Goal: Task Accomplishment & Management: Use online tool/utility

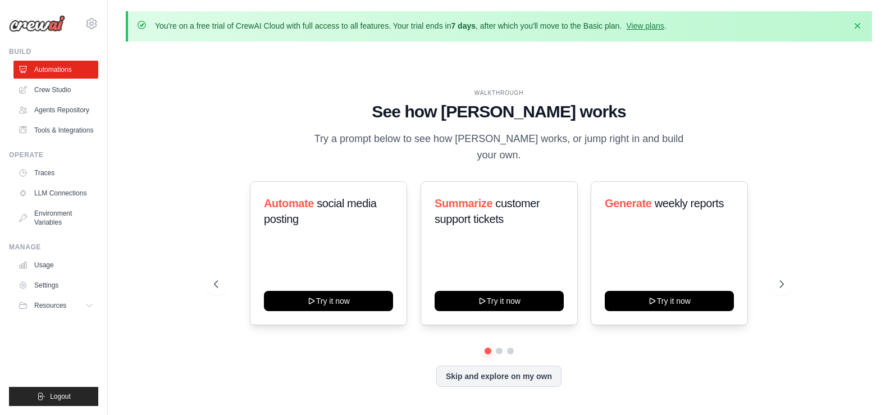
click at [211, 139] on div "WALKTHROUGH See how [PERSON_NAME] works Try a prompt below to see how [PERSON_N…" at bounding box center [499, 247] width 597 height 317
click at [72, 89] on link "Crew Studio" at bounding box center [57, 90] width 85 height 18
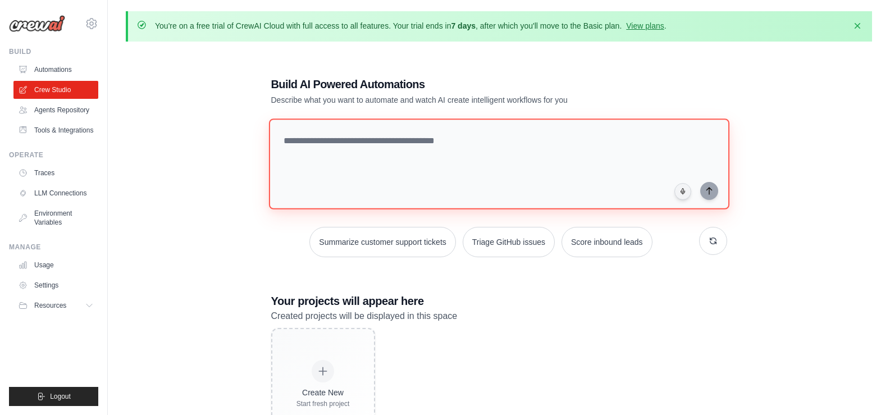
click at [420, 179] on textarea at bounding box center [499, 164] width 461 height 91
click at [421, 151] on textarea at bounding box center [499, 164] width 461 height 91
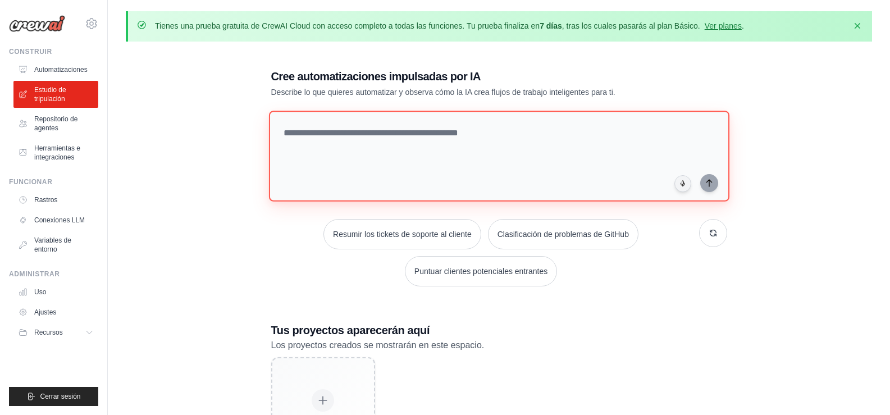
click at [411, 125] on textarea at bounding box center [499, 156] width 461 height 91
paste textarea "**********"
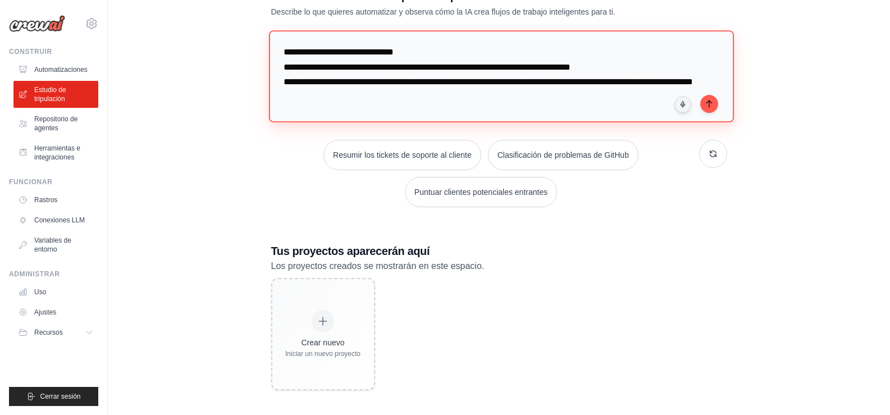
scroll to position [84, 0]
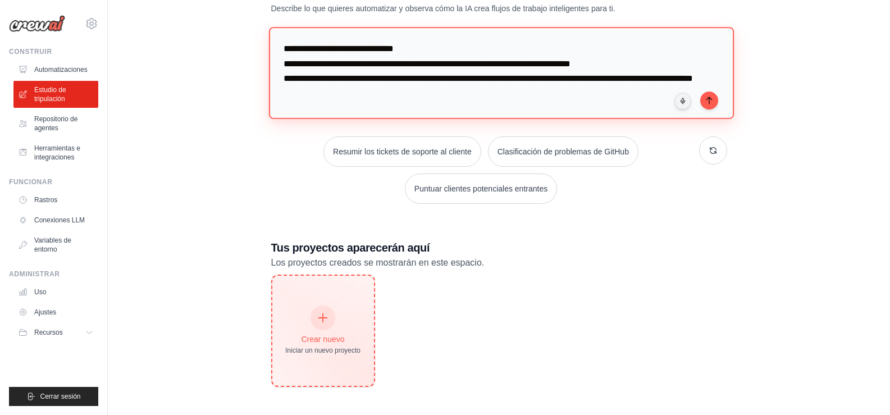
type textarea "**********"
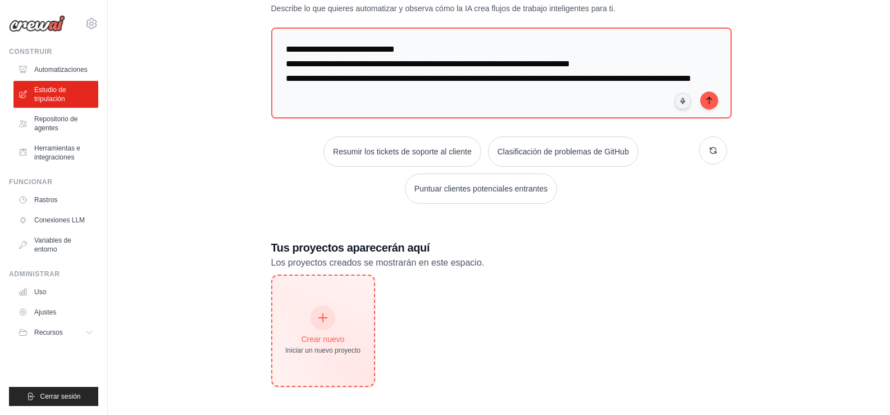
click at [300, 294] on div "Crear nuevo Iniciar un nuevo proyecto" at bounding box center [323, 331] width 102 height 110
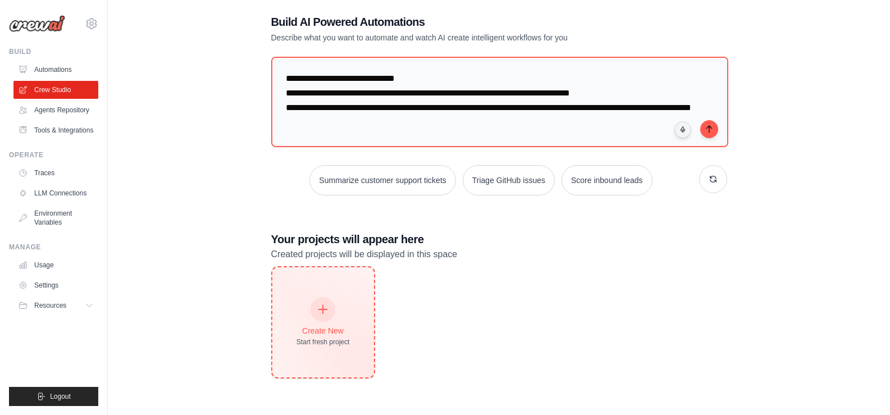
scroll to position [62, 0]
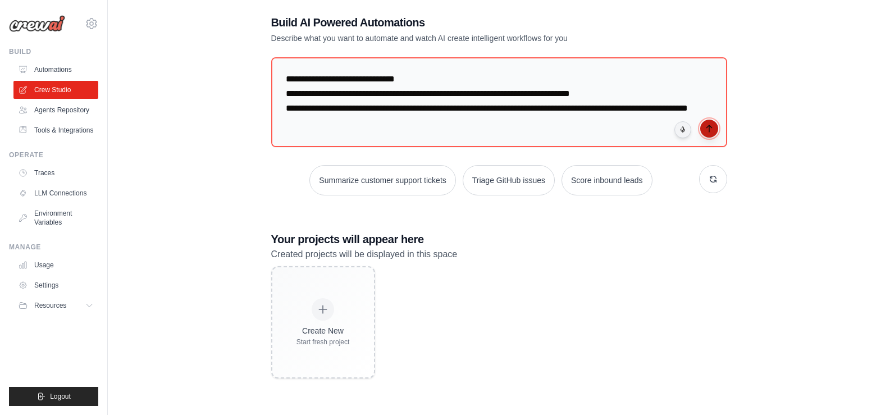
click at [709, 128] on icon "submit" at bounding box center [709, 128] width 5 height 7
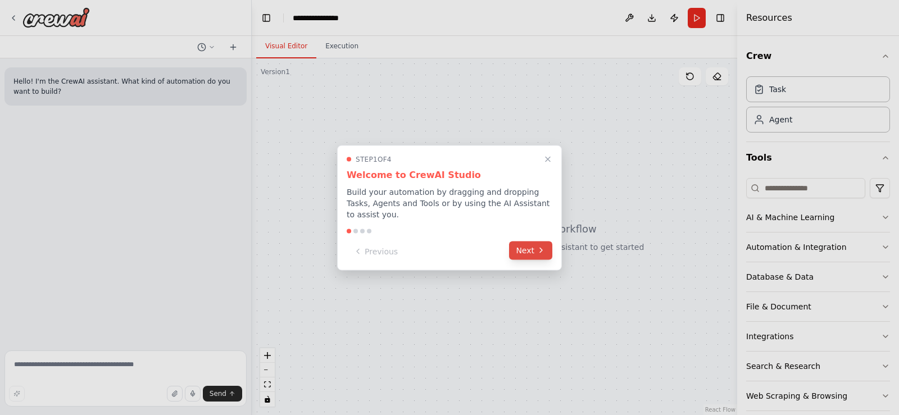
click at [526, 248] on button "Next" at bounding box center [530, 250] width 43 height 19
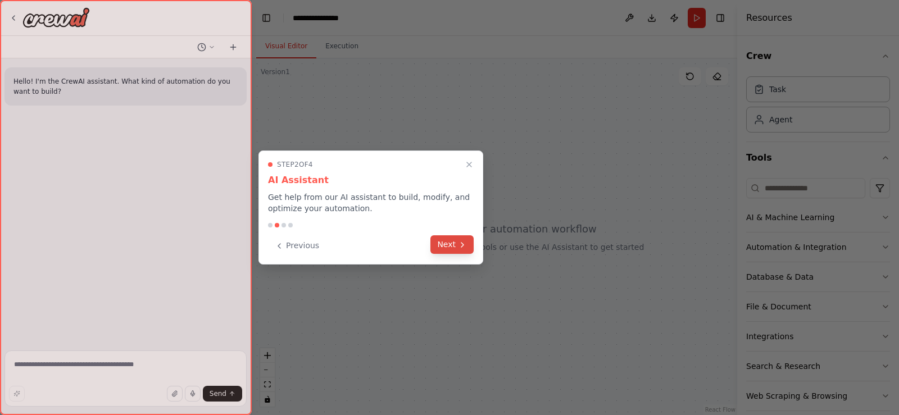
click at [454, 245] on button "Next" at bounding box center [451, 244] width 43 height 19
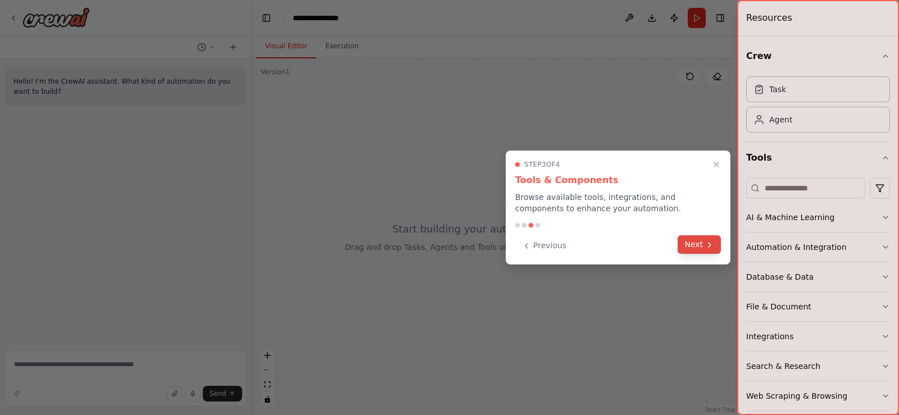
click at [701, 241] on button "Next" at bounding box center [698, 244] width 43 height 19
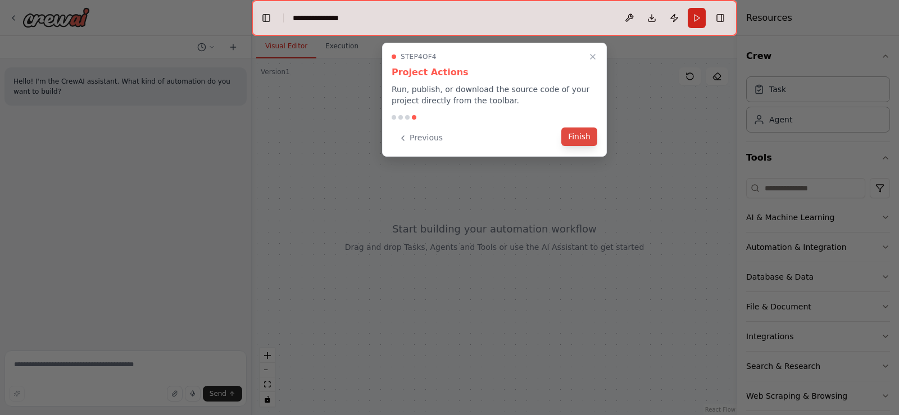
click at [586, 137] on button "Finish" at bounding box center [579, 137] width 36 height 19
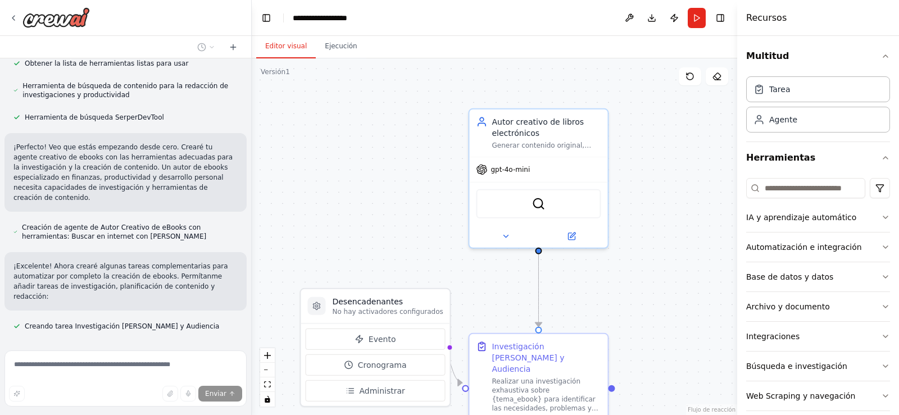
scroll to position [215, 0]
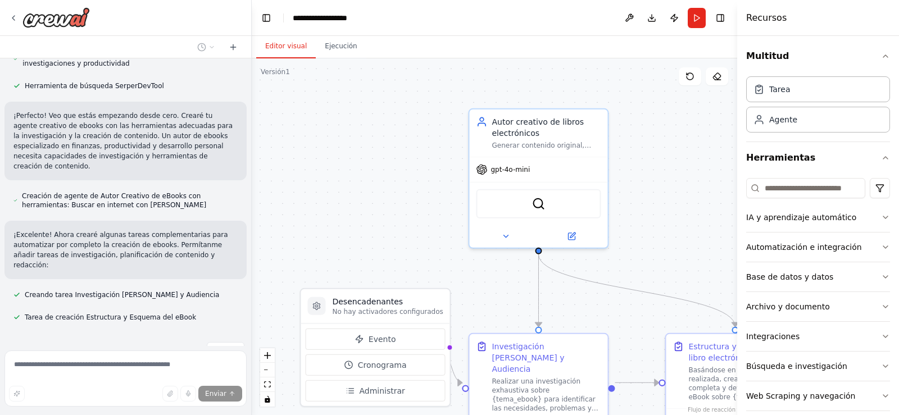
click at [325, 7] on header "**********" at bounding box center [494, 18] width 485 height 36
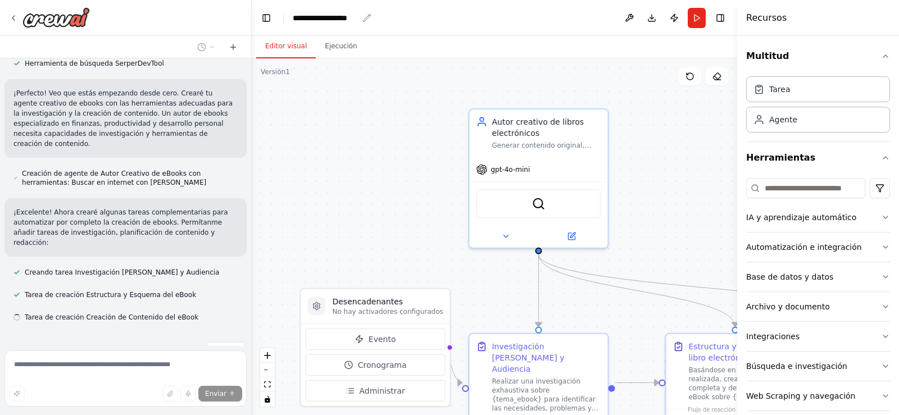
click at [324, 20] on font "**********" at bounding box center [320, 18] width 54 height 8
click at [370, 19] on div "**********" at bounding box center [335, 17] width 84 height 11
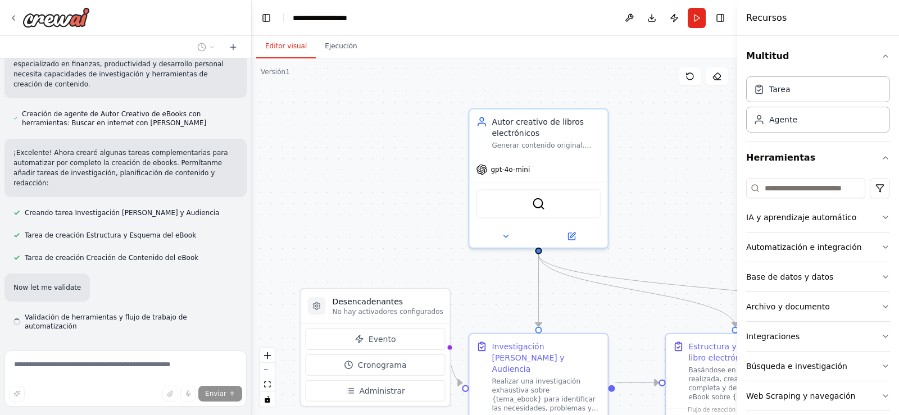
click at [387, 20] on header "**********" at bounding box center [494, 18] width 485 height 36
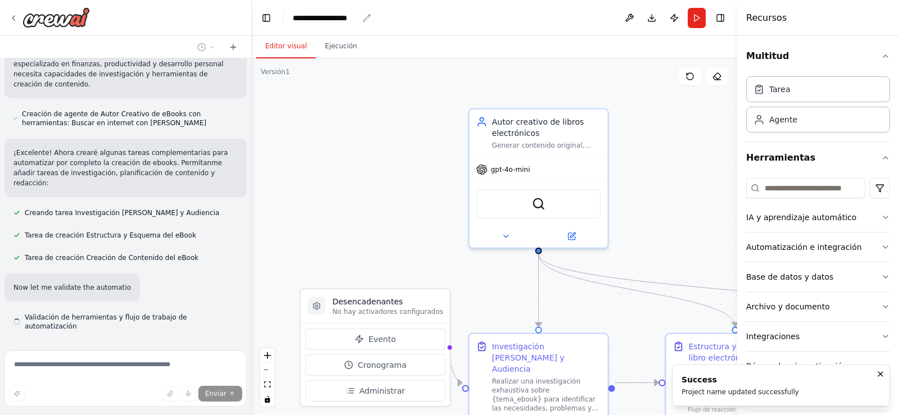
click at [352, 20] on div "**********" at bounding box center [325, 17] width 65 height 11
click at [352, 20] on div "**********" at bounding box center [335, 17] width 84 height 11
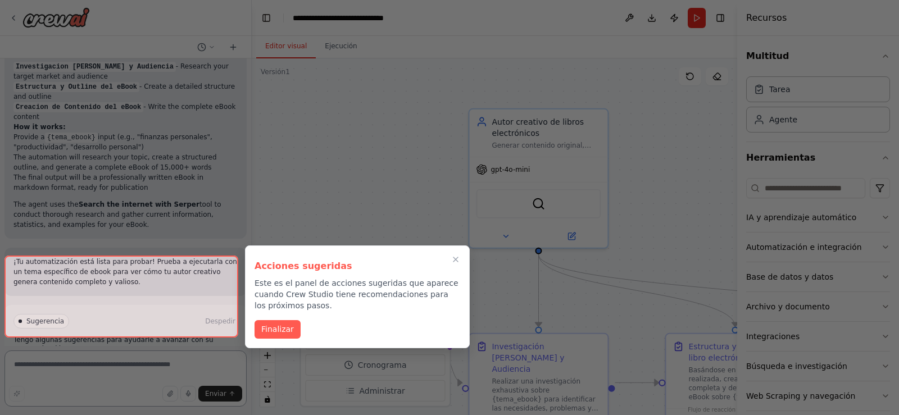
scroll to position [730, 0]
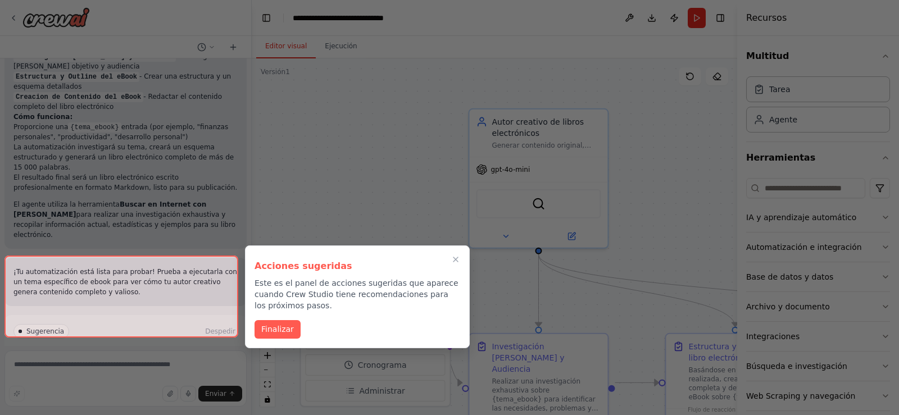
click at [103, 322] on div at bounding box center [121, 297] width 234 height 82
click at [271, 326] on font "Finalizar" at bounding box center [277, 328] width 33 height 9
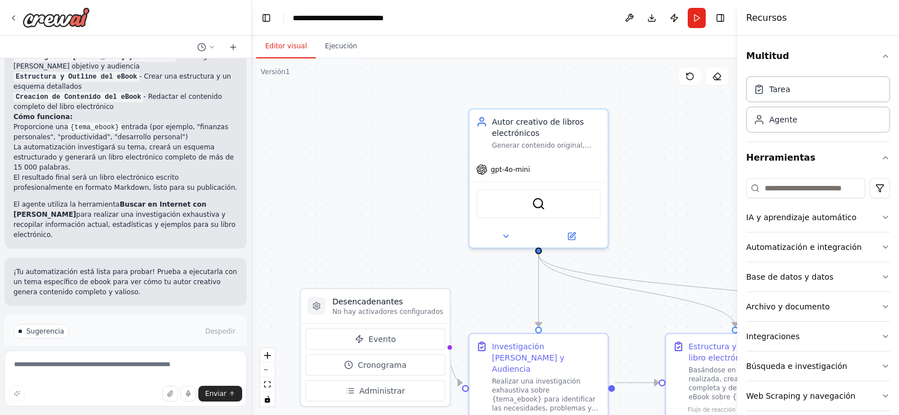
click at [156, 375] on font "Ejecutar automatización" at bounding box center [131, 379] width 82 height 8
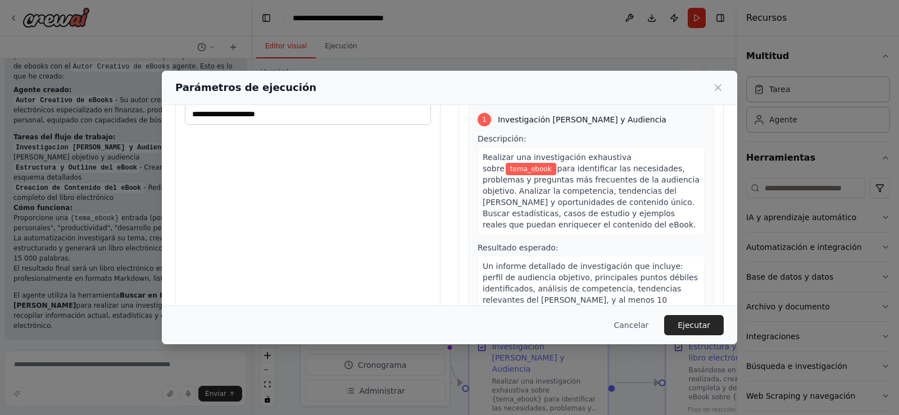
scroll to position [0, 0]
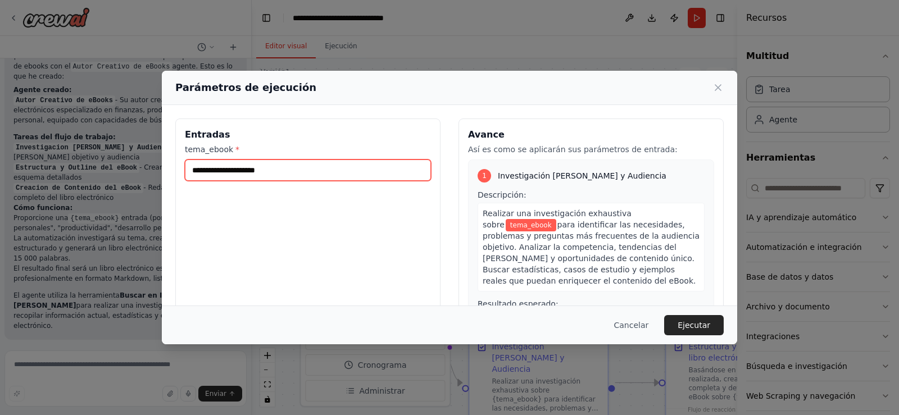
click at [275, 172] on input "tema_ebook *" at bounding box center [308, 170] width 246 height 21
click at [553, 236] on font "para identificar las necesidades, problemas y preguntas más frecuentes de la au…" at bounding box center [591, 252] width 217 height 65
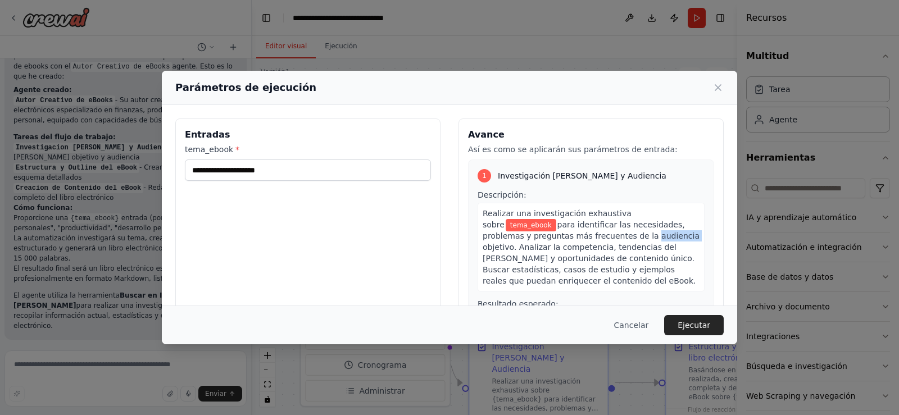
click at [553, 236] on font "para identificar las necesidades, problemas y preguntas más frecuentes de la au…" at bounding box center [591, 252] width 217 height 65
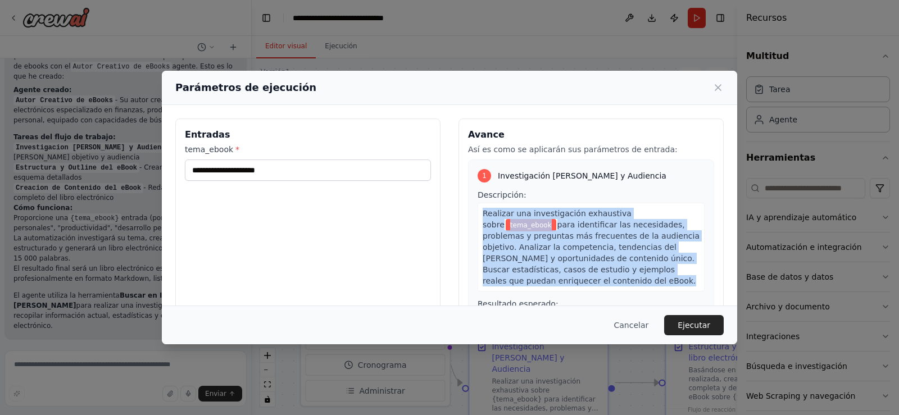
click at [553, 236] on font "para identificar las necesidades, problemas y preguntas más frecuentes de la au…" at bounding box center [591, 252] width 217 height 65
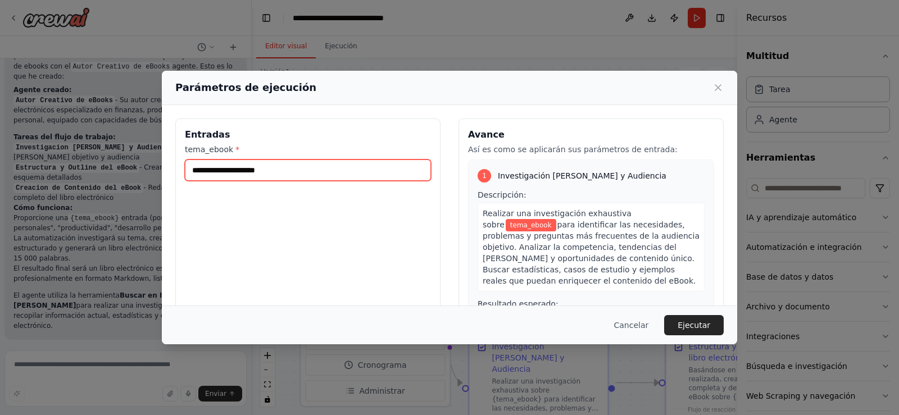
click at [271, 171] on input "tema_ebook *" at bounding box center [308, 170] width 246 height 21
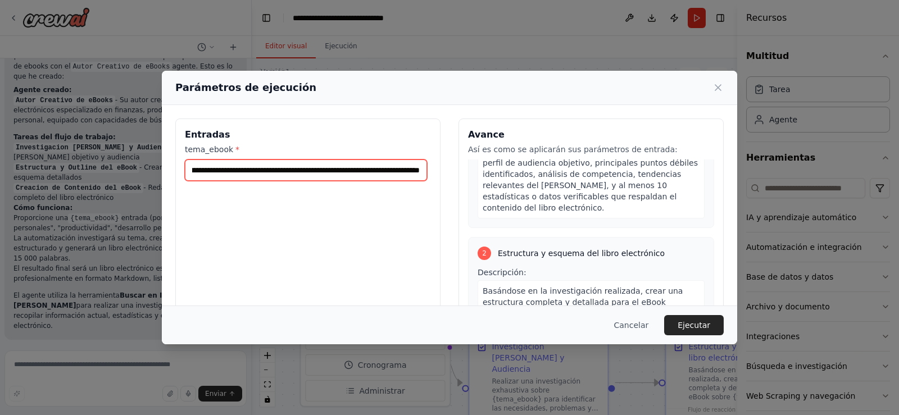
scroll to position [281, 0]
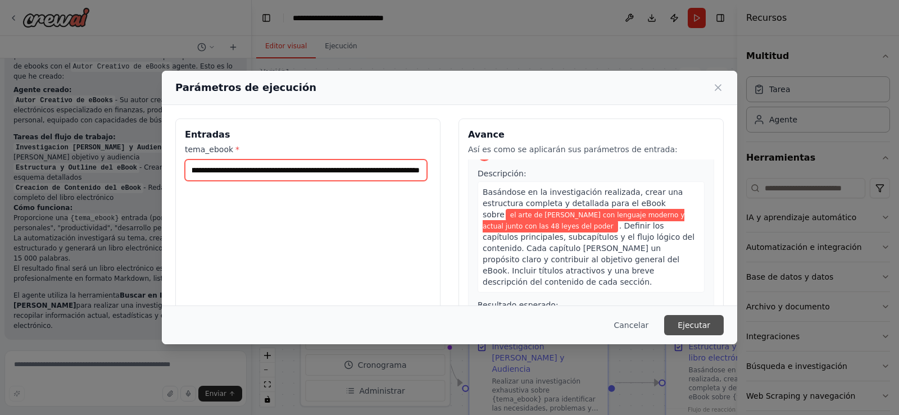
type input "**********"
click at [694, 324] on font "Ejecutar" at bounding box center [693, 325] width 33 height 9
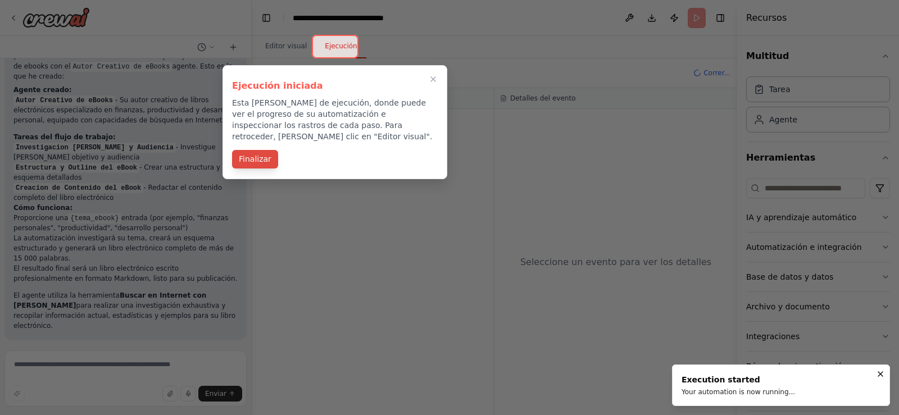
click at [262, 154] on font "Finalizar" at bounding box center [255, 158] width 33 height 9
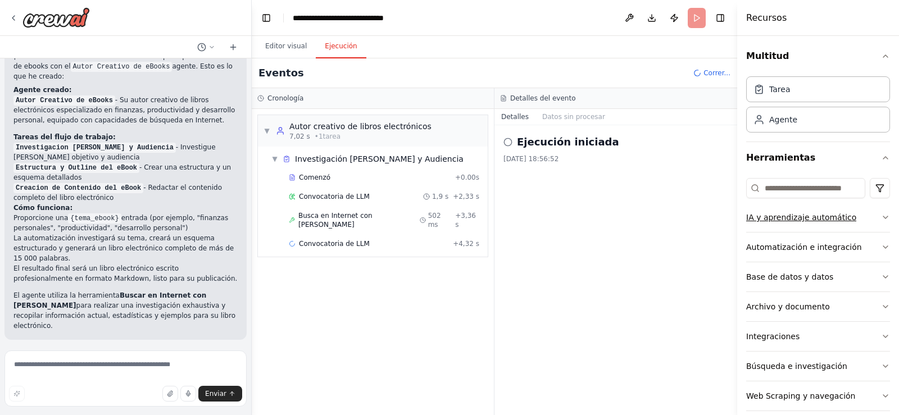
click at [871, 217] on button "IA y aprendizaje automático" at bounding box center [818, 217] width 144 height 29
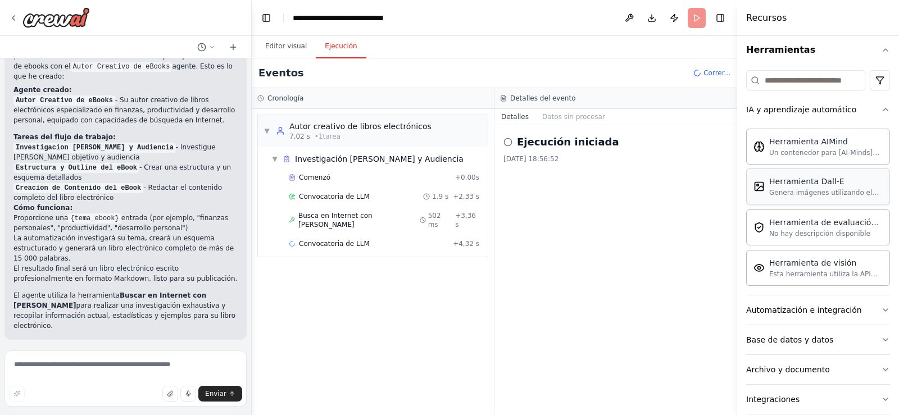
scroll to position [112, 0]
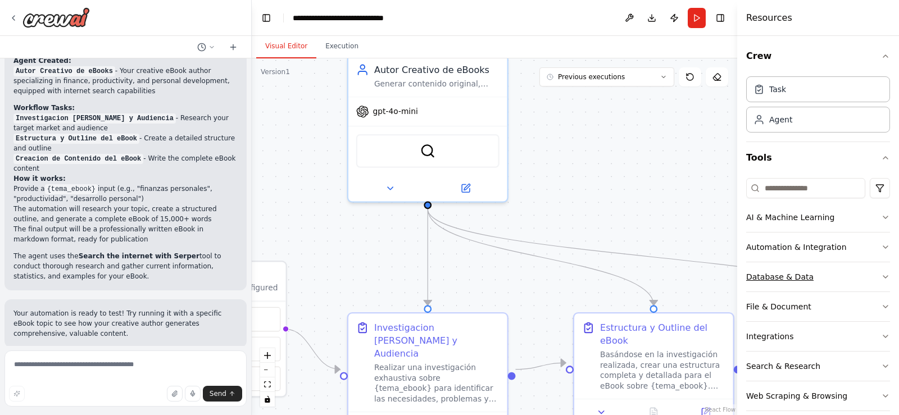
scroll to position [44, 0]
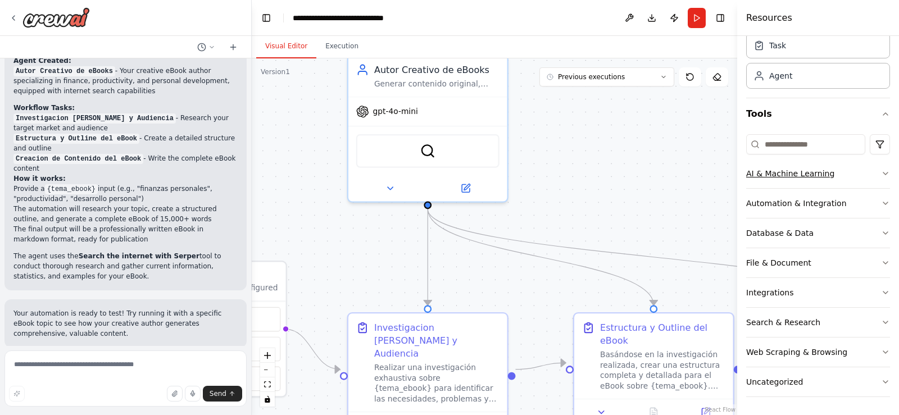
click at [881, 170] on icon "button" at bounding box center [885, 173] width 9 height 9
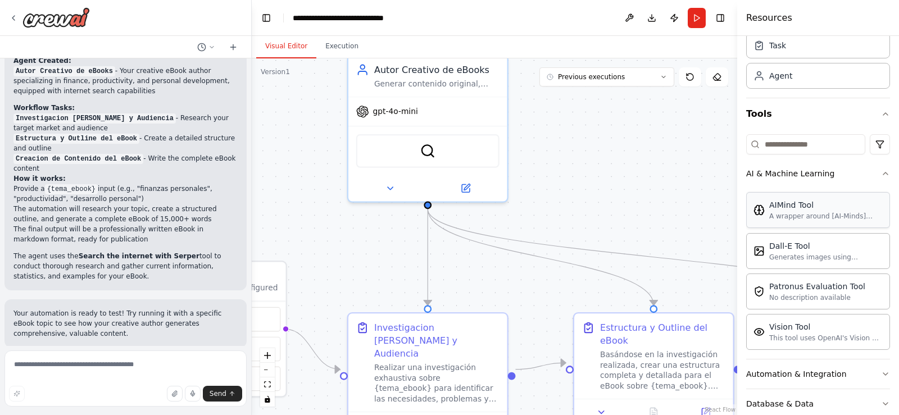
click at [808, 216] on div "A wrapper around [AI-Minds]([URL][DOMAIN_NAME]). Useful for when you need answe…" at bounding box center [825, 216] width 113 height 9
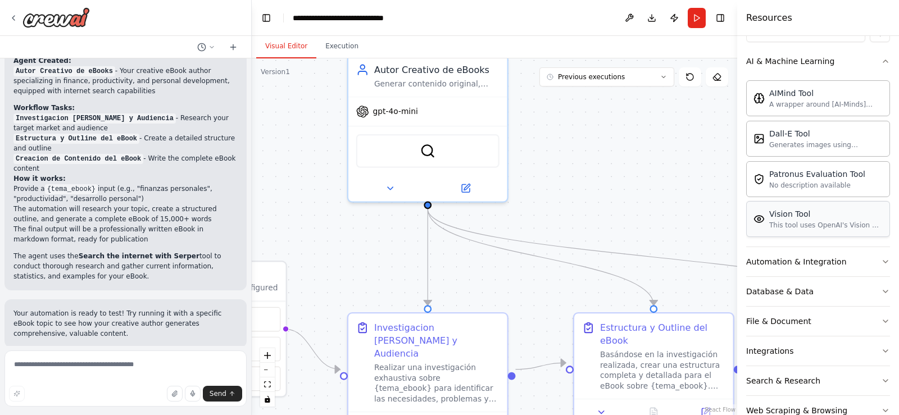
scroll to position [215, 0]
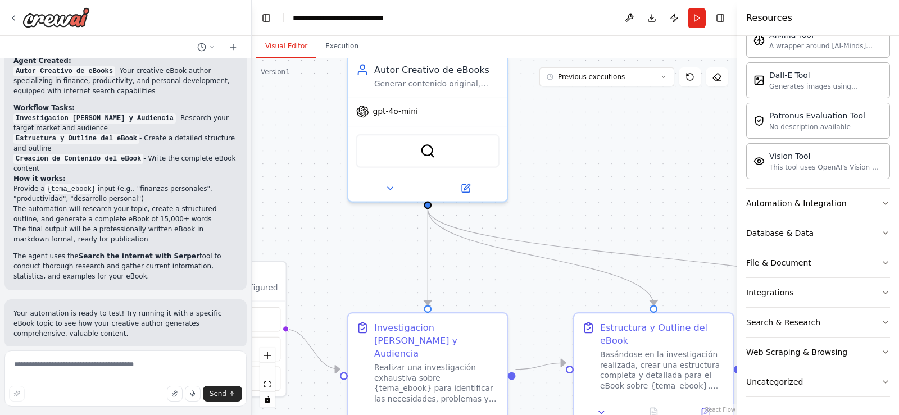
click at [815, 204] on div "Automation & Integration" at bounding box center [796, 203] width 101 height 11
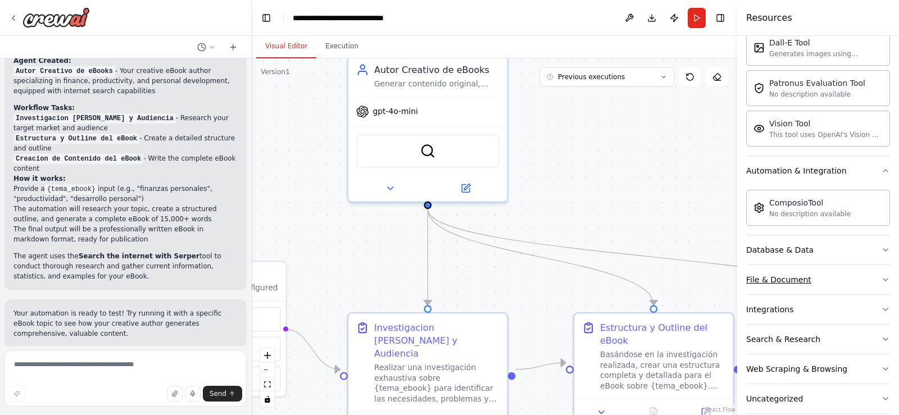
scroll to position [264, 0]
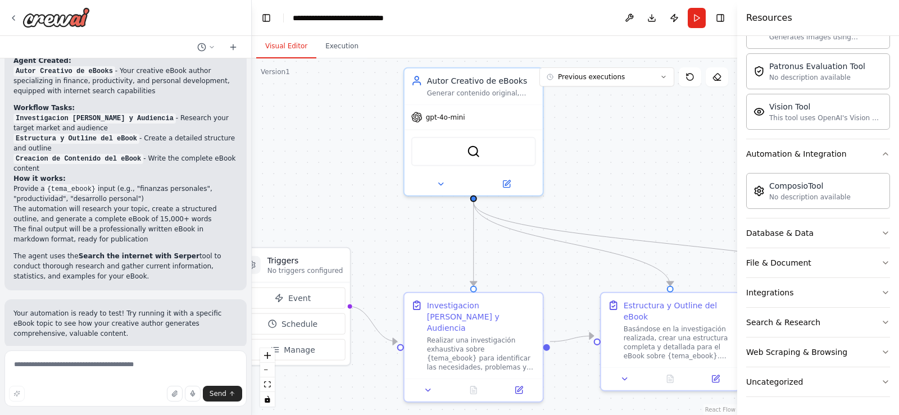
click at [654, 185] on div ".deletable-edge-delete-btn { width: 20px; height: 20px; border: 0px solid #ffff…" at bounding box center [494, 236] width 485 height 357
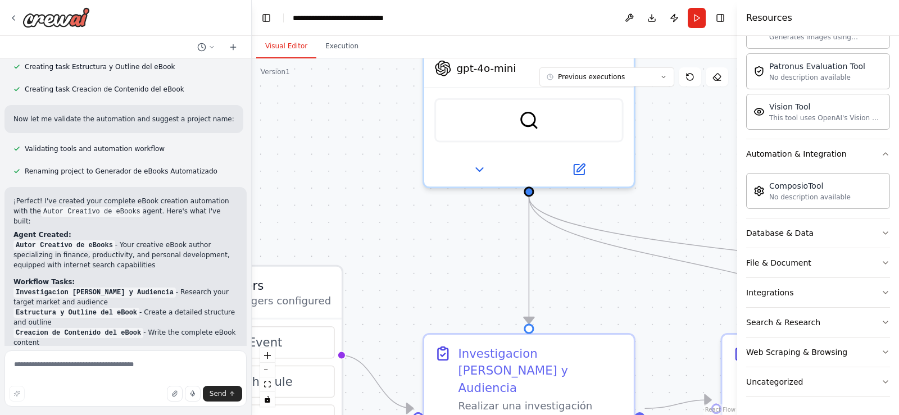
scroll to position [432, 0]
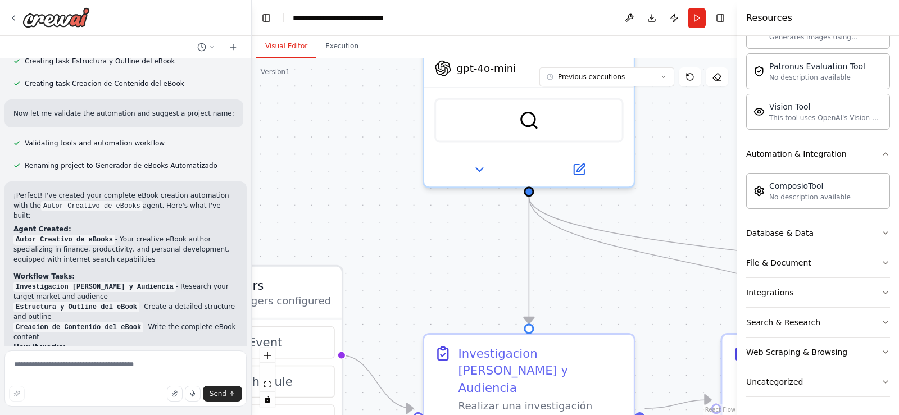
click at [143, 194] on p "¡Perfect! I've created your complete eBook creation automation with the Autor C…" at bounding box center [125, 205] width 224 height 30
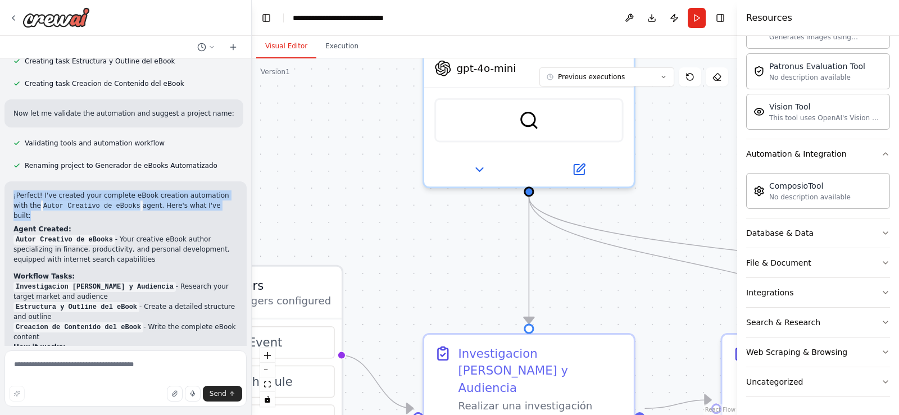
click at [143, 194] on p "¡Perfect! I've created your complete eBook creation automation with the Autor C…" at bounding box center [125, 205] width 224 height 30
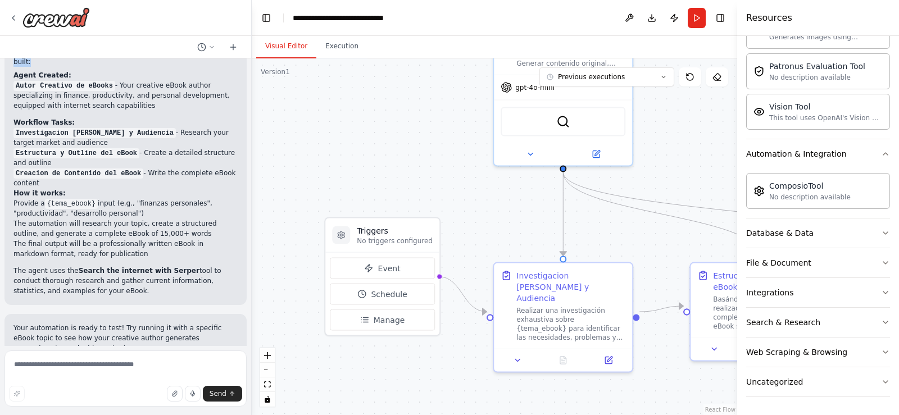
scroll to position [544, 0]
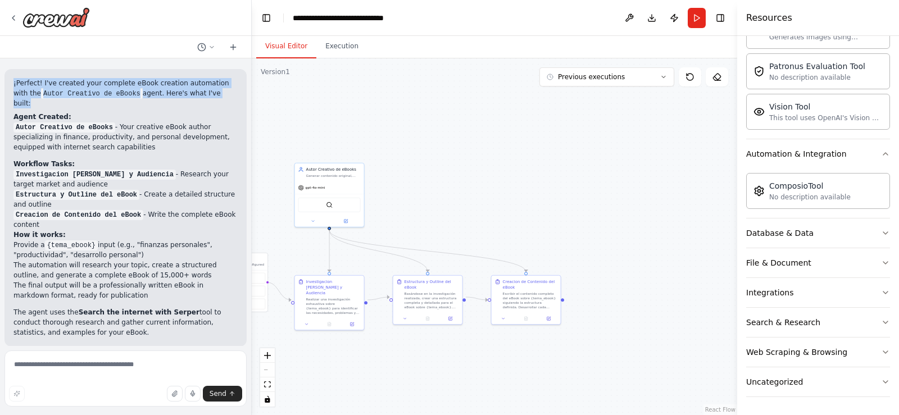
drag, startPoint x: 669, startPoint y: 153, endPoint x: 436, endPoint y: 208, distance: 239.1
click at [406, 212] on div ".deletable-edge-delete-btn { width: 20px; height: 20px; border: 0px solid #ffff…" at bounding box center [494, 236] width 485 height 357
click at [343, 49] on button "Execution" at bounding box center [341, 47] width 51 height 24
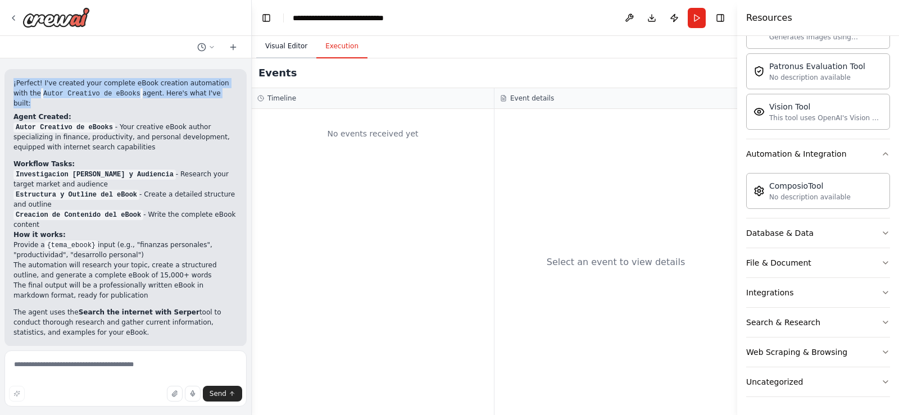
click at [290, 50] on button "Visual Editor" at bounding box center [286, 47] width 60 height 24
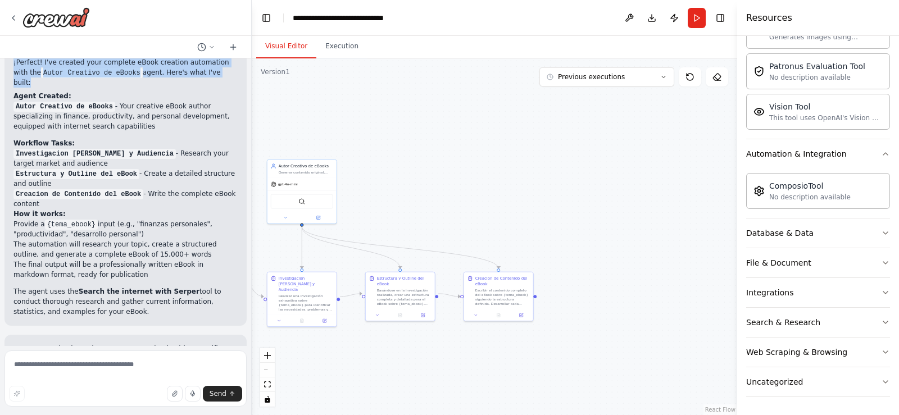
scroll to position [600, 0]
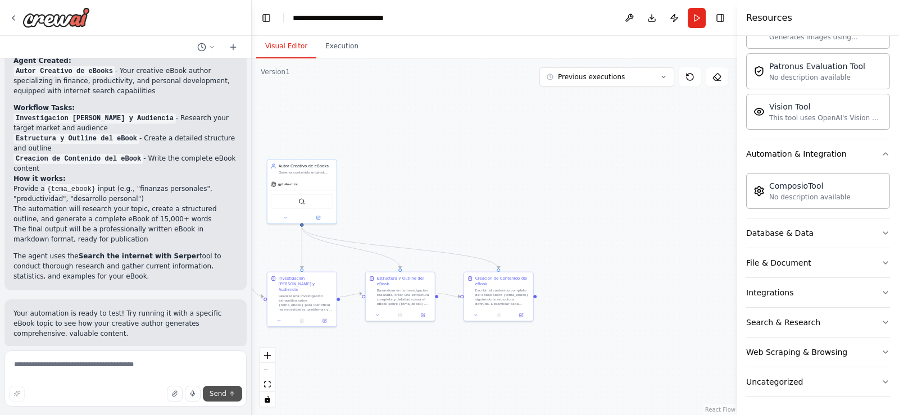
click at [223, 391] on span "Send" at bounding box center [218, 393] width 17 height 9
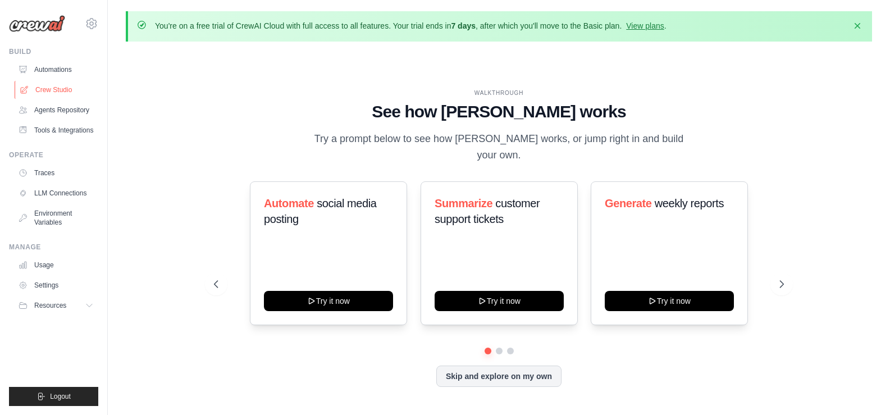
click at [61, 86] on link "Crew Studio" at bounding box center [57, 90] width 85 height 18
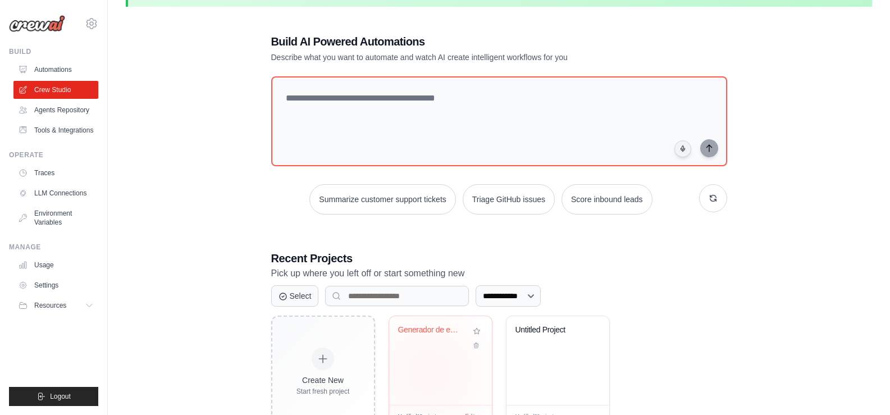
scroll to position [77, 0]
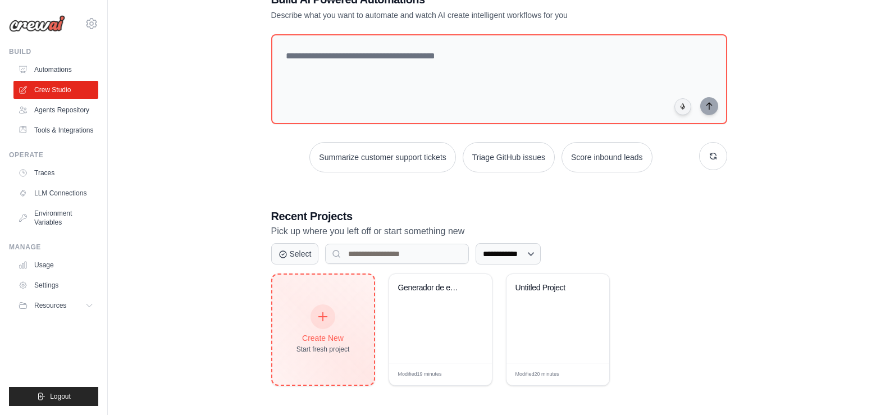
click at [324, 324] on div at bounding box center [323, 316] width 25 height 25
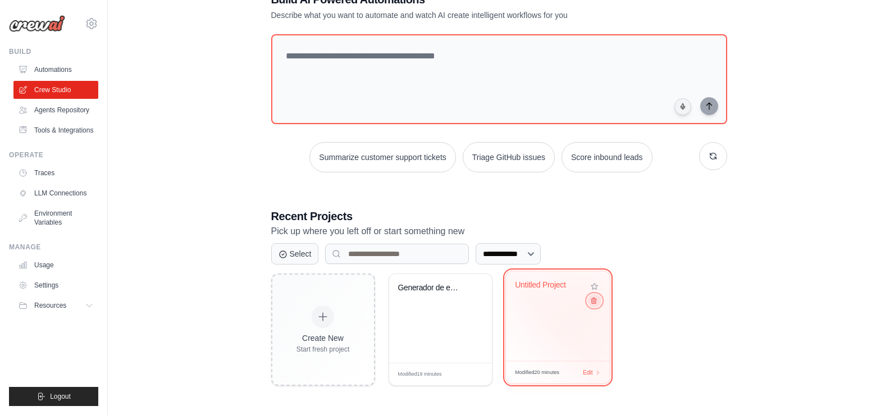
click at [595, 301] on icon at bounding box center [593, 300] width 7 height 7
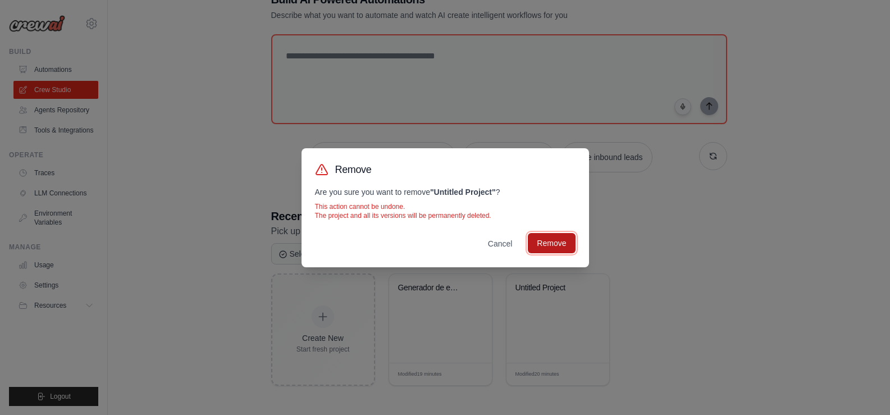
click at [542, 240] on button "Remove" at bounding box center [551, 243] width 47 height 20
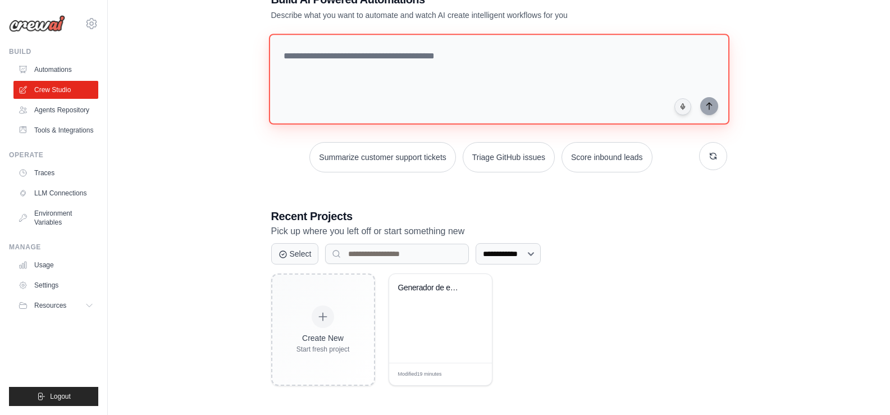
click at [352, 80] on textarea at bounding box center [499, 79] width 461 height 91
paste textarea "**********"
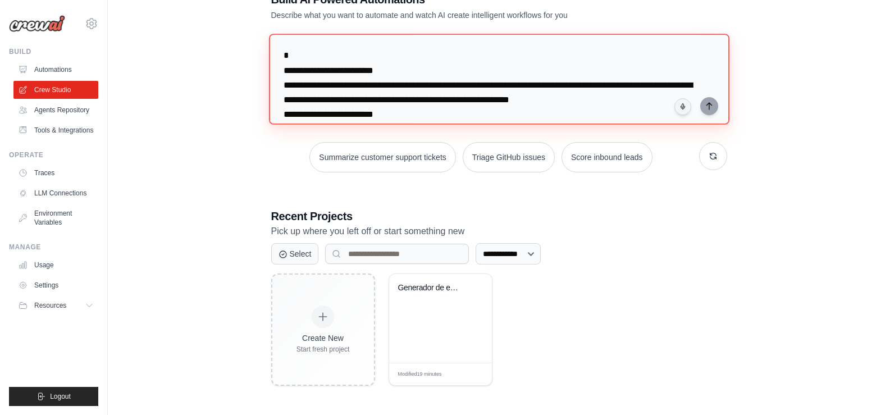
scroll to position [1603, 0]
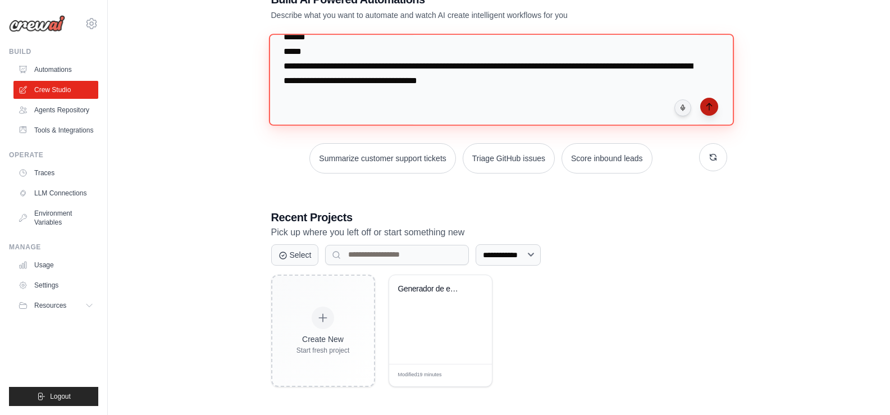
type textarea "**********"
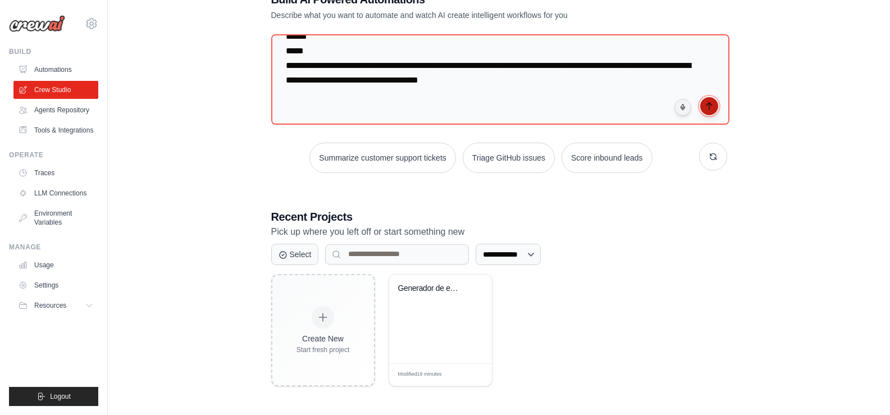
click at [713, 104] on icon "submit" at bounding box center [709, 106] width 9 height 9
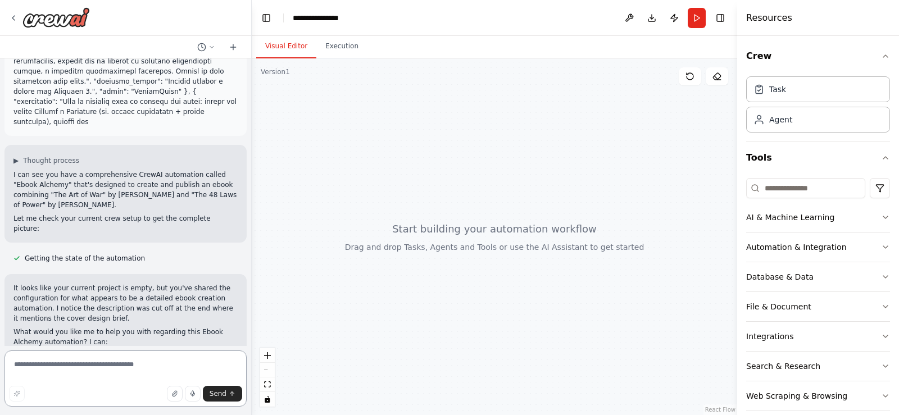
scroll to position [679, 0]
click at [147, 361] on textarea at bounding box center [125, 379] width 242 height 56
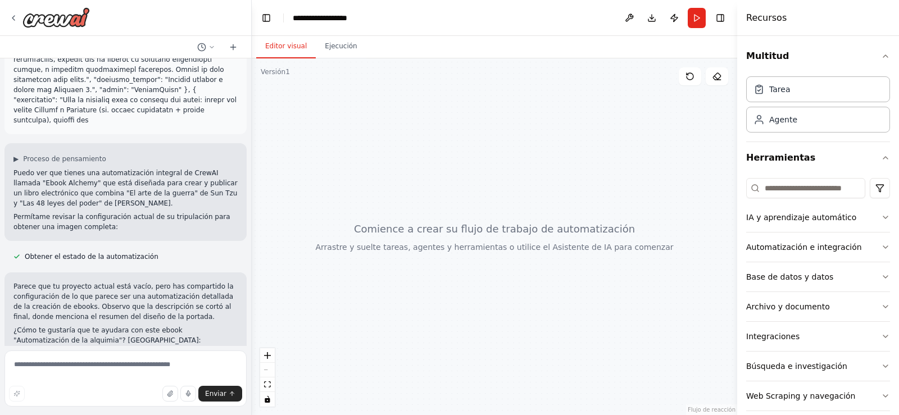
scroll to position [709, 0]
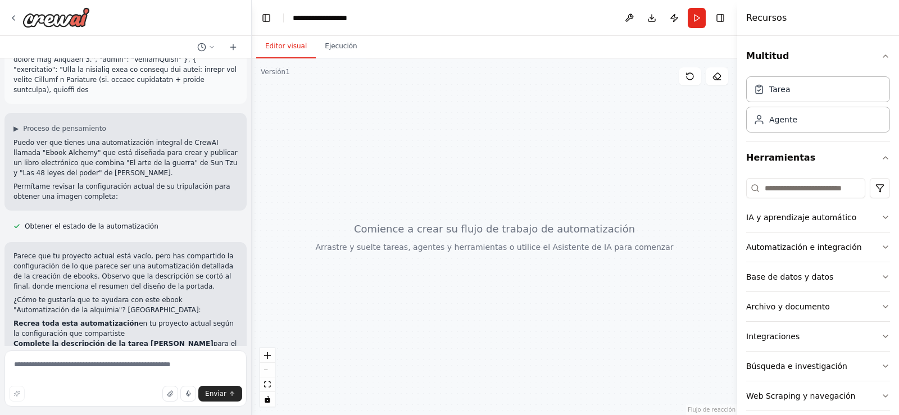
click at [49, 320] on font "Recrea toda esta automatización" at bounding box center [75, 324] width 125 height 8
copy ol "Recrea toda esta automatización en tu proyecto actual según la configuración qu…"
click at [83, 361] on textarea at bounding box center [125, 379] width 242 height 56
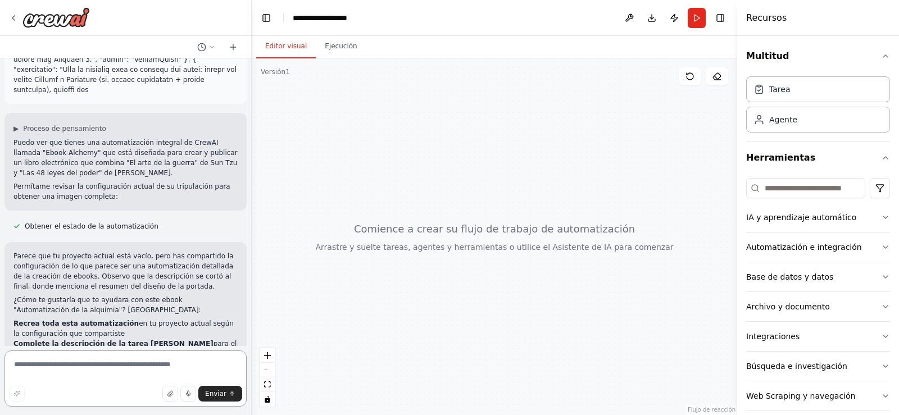
paste textarea "**********"
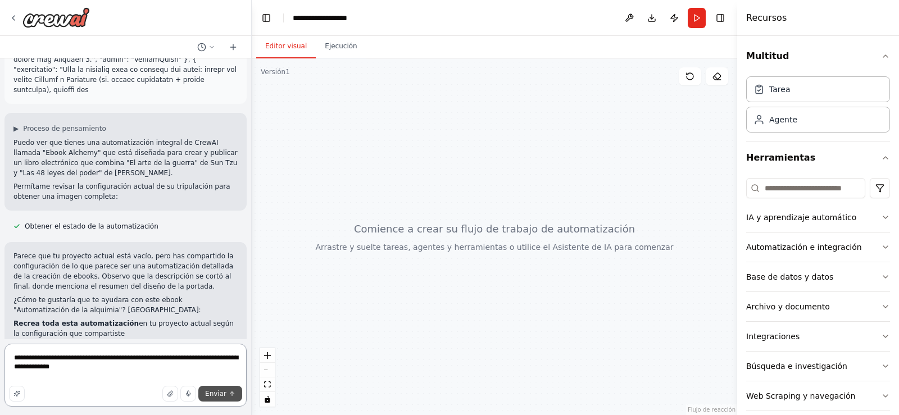
type textarea "**********"
click at [215, 394] on font "Enviar" at bounding box center [215, 394] width 21 height 8
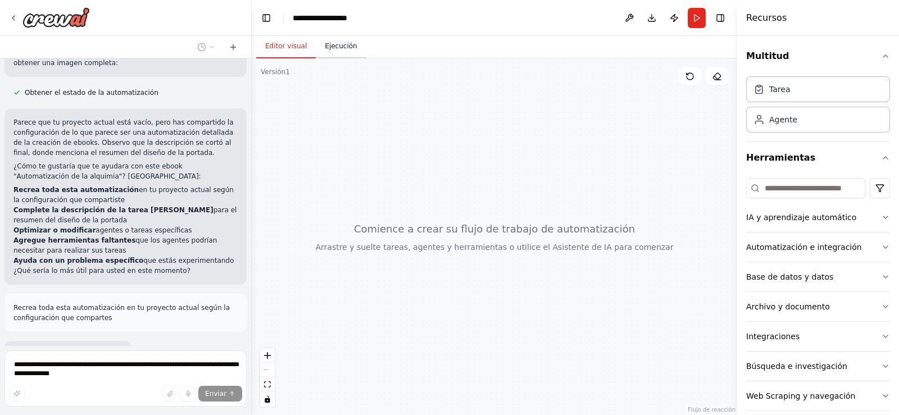
scroll to position [876, 0]
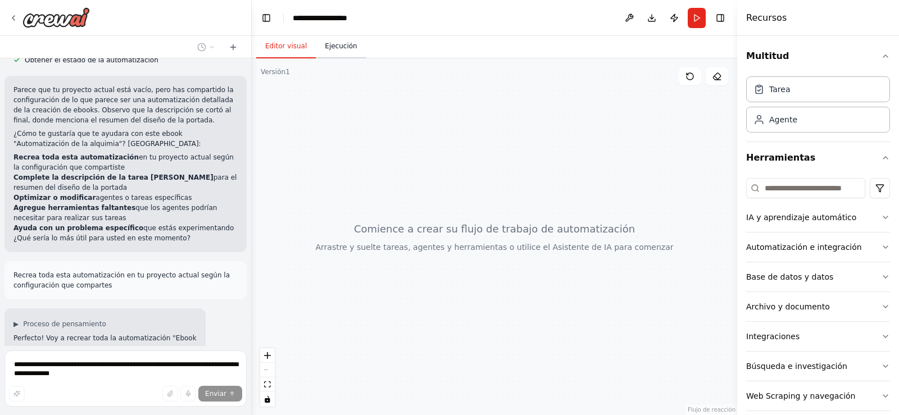
click at [334, 46] on font "Ejecución" at bounding box center [341, 46] width 32 height 8
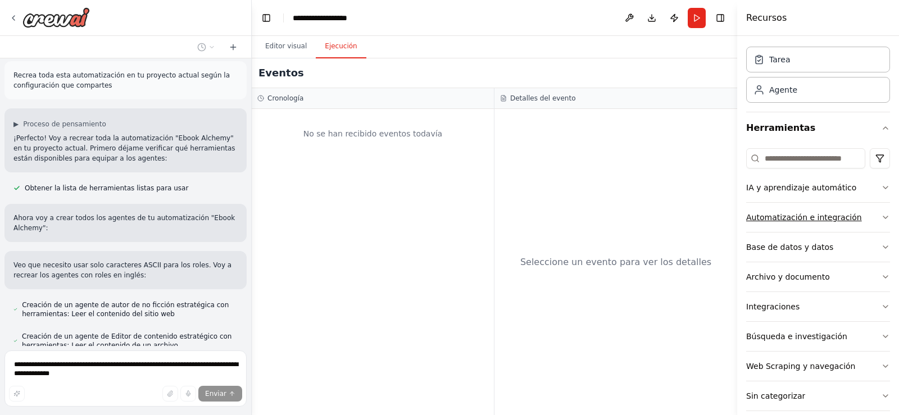
scroll to position [44, 0]
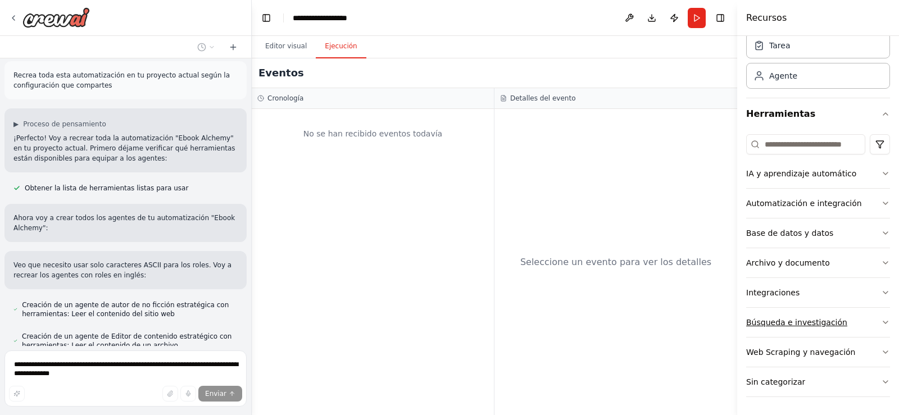
click at [799, 324] on font "Búsqueda e investigación" at bounding box center [796, 322] width 101 height 9
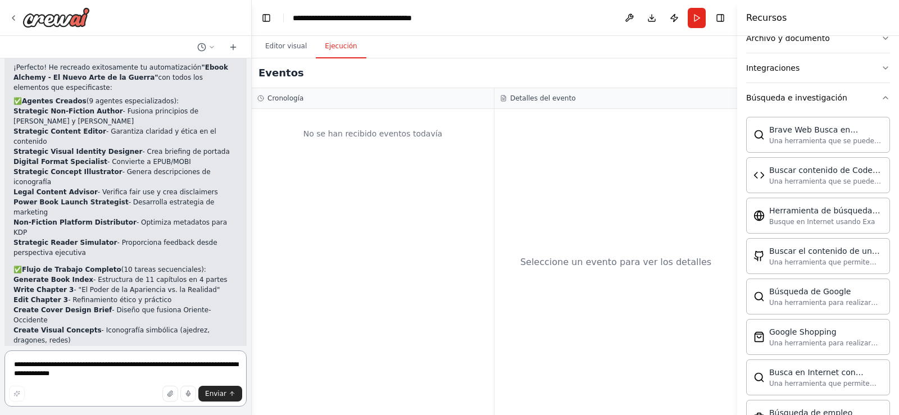
scroll to position [2347, 0]
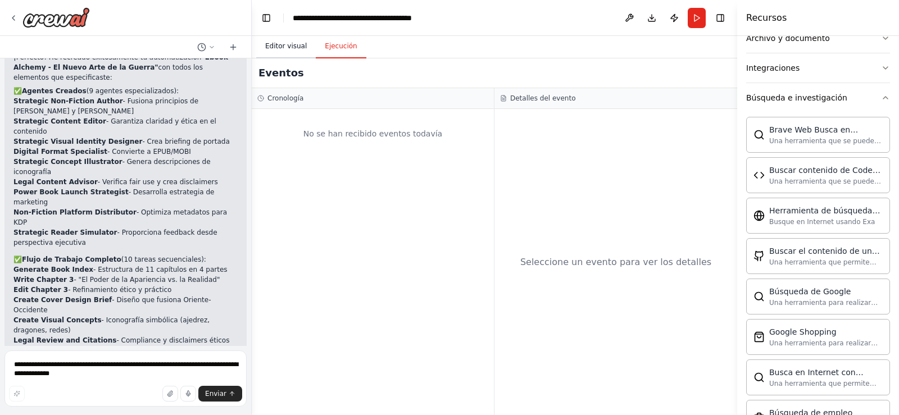
click at [284, 46] on font "Editor visual" at bounding box center [286, 46] width 42 height 8
click at [344, 51] on button "Ejecución" at bounding box center [341, 47] width 50 height 24
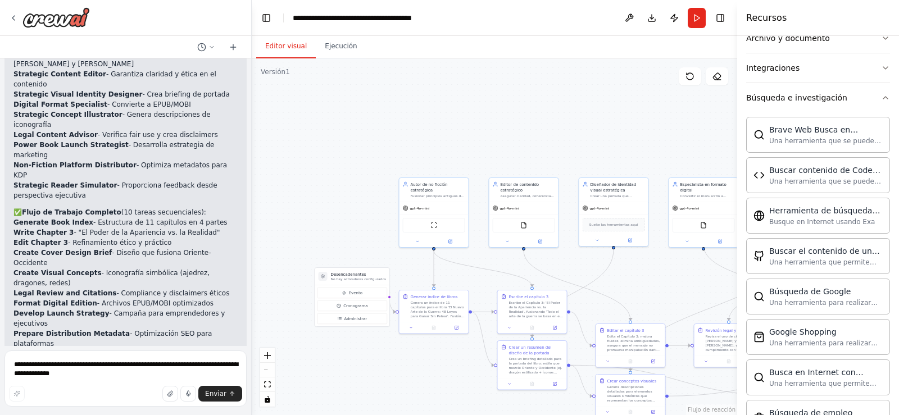
click at [279, 47] on font "Editor visual" at bounding box center [286, 46] width 42 height 8
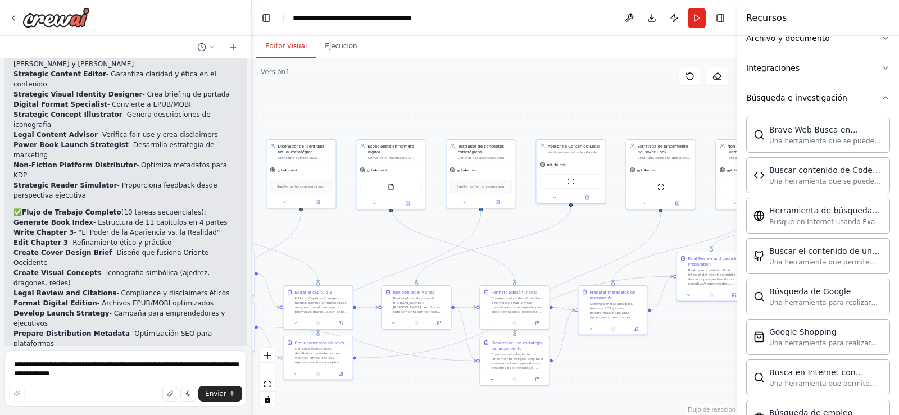
drag, startPoint x: 674, startPoint y: 148, endPoint x: 362, endPoint y: 110, distance: 314.7
click at [362, 110] on div ".deletable-edge-delete-btn { width: 20px; height: 20px; border: 0px solid #ffff…" at bounding box center [494, 236] width 485 height 357
drag, startPoint x: 602, startPoint y: 263, endPoint x: 395, endPoint y: 275, distance: 207.0
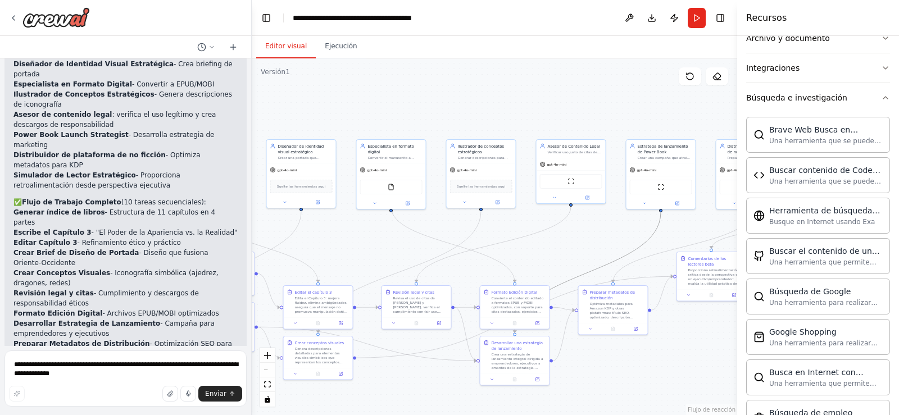
scroll to position [2465, 0]
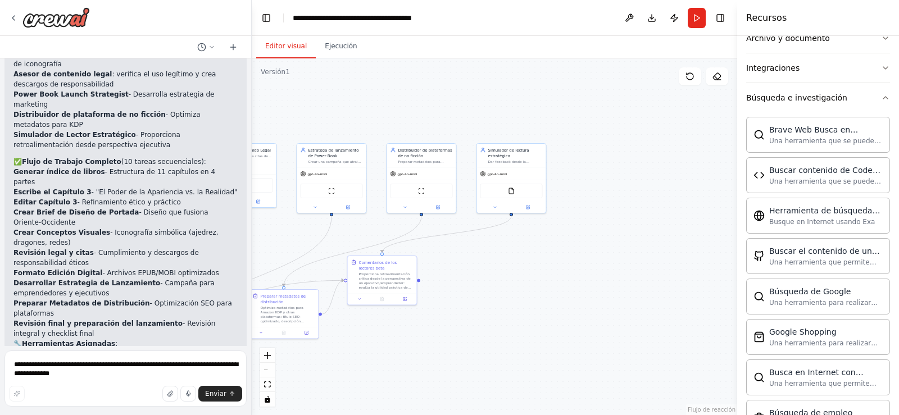
drag, startPoint x: 588, startPoint y: 249, endPoint x: 261, endPoint y: 242, distance: 327.6
click at [261, 242] on div ".deletable-edge-delete-btn { width: 20px; height: 20px; border: 0px solid #ffff…" at bounding box center [494, 236] width 485 height 357
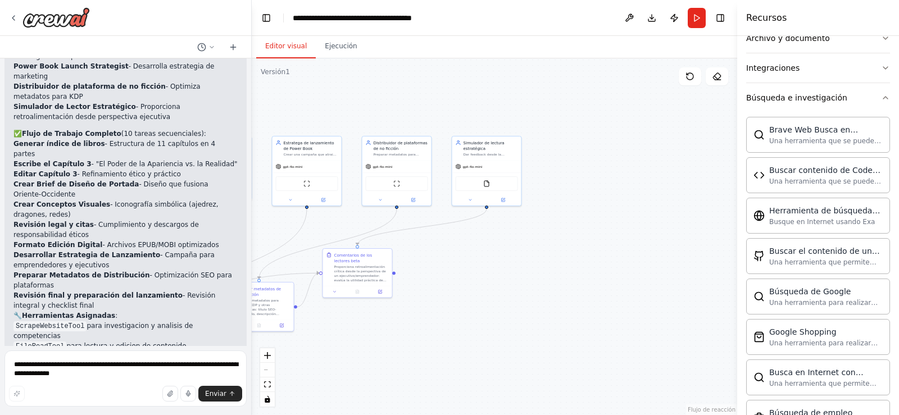
scroll to position [2506, 0]
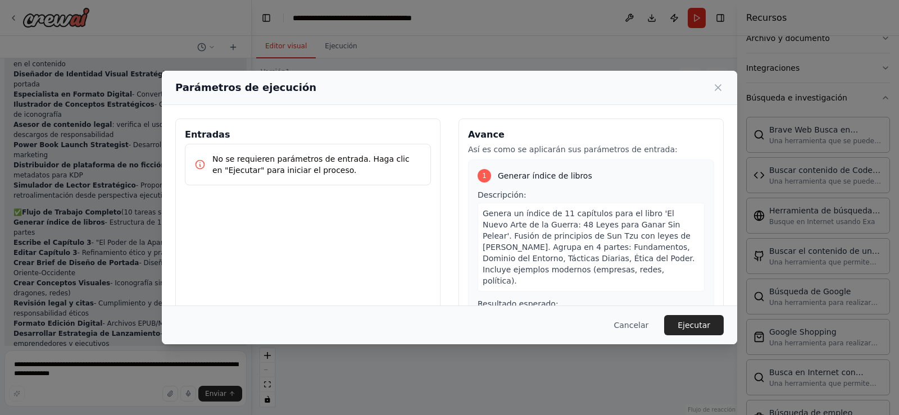
click at [280, 166] on font "No se requieren parámetros de entrada. Haga clic en "Ejecutar" para iniciar el …" at bounding box center [310, 164] width 197 height 20
click at [297, 164] on font "No se requieren parámetros de entrada. Haga clic en "Ejecutar" para iniciar el …" at bounding box center [310, 164] width 197 height 20
click at [698, 321] on font "Ejecutar" at bounding box center [693, 325] width 33 height 9
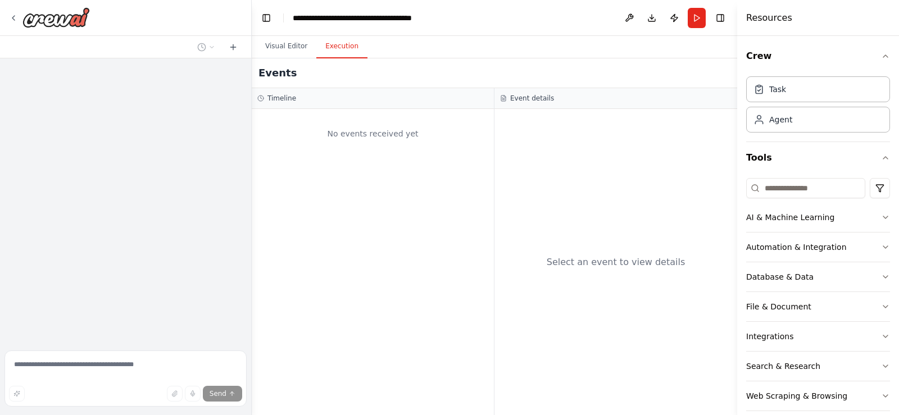
click at [336, 54] on button "Execution" at bounding box center [341, 47] width 51 height 24
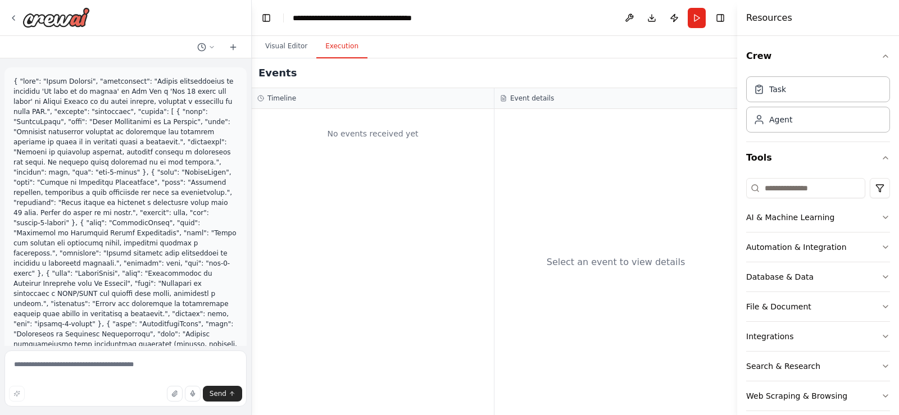
scroll to position [2295, 0]
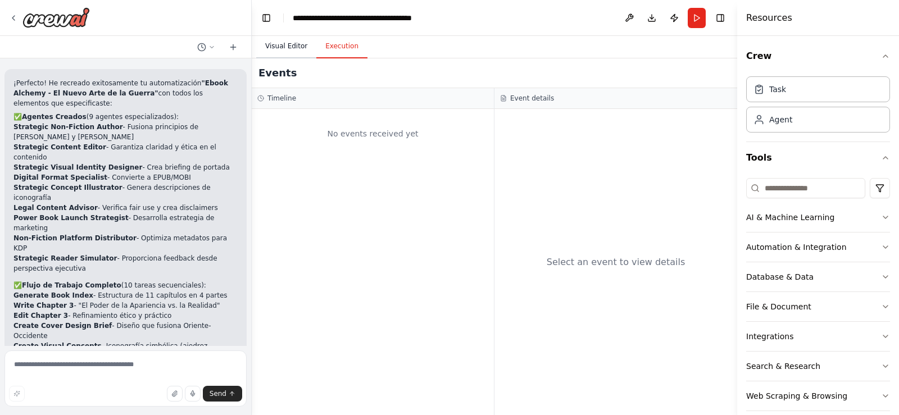
click at [291, 52] on button "Visual Editor" at bounding box center [286, 47] width 60 height 24
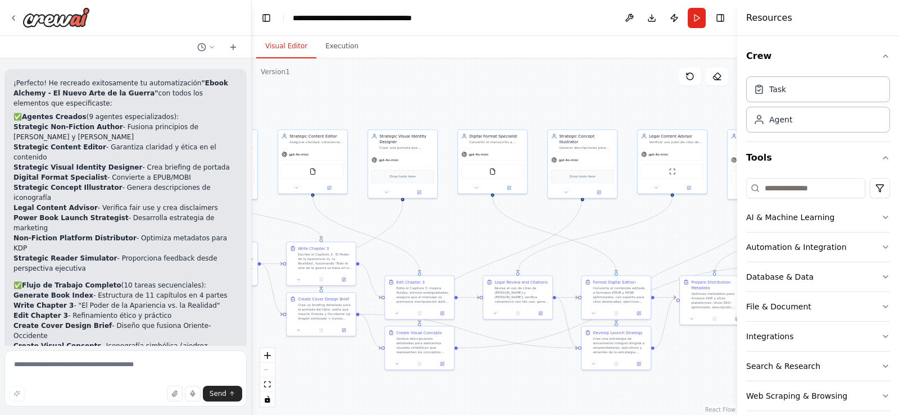
drag, startPoint x: 680, startPoint y: 251, endPoint x: 392, endPoint y: 221, distance: 289.1
click at [396, 222] on div ".deletable-edge-delete-btn { width: 20px; height: 20px; border: 0px solid #ffff…" at bounding box center [494, 236] width 485 height 357
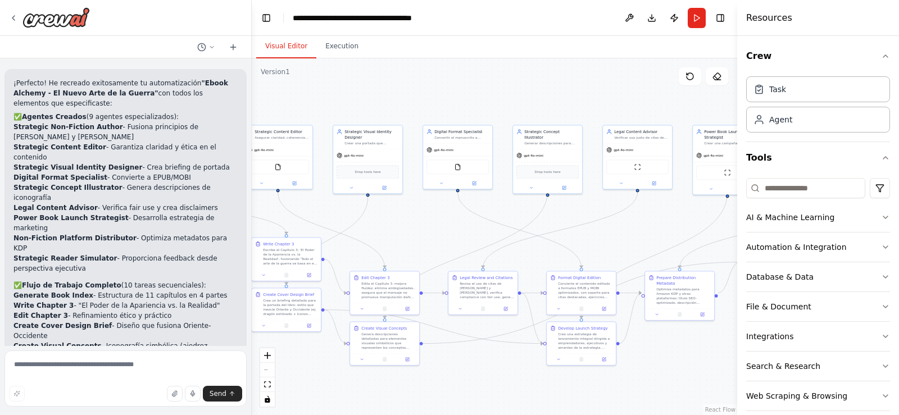
drag, startPoint x: 583, startPoint y: 212, endPoint x: 333, endPoint y: 213, distance: 249.4
click at [331, 214] on div ".deletable-edge-delete-btn { width: 20px; height: 20px; border: 0px solid #ffff…" at bounding box center [494, 236] width 485 height 357
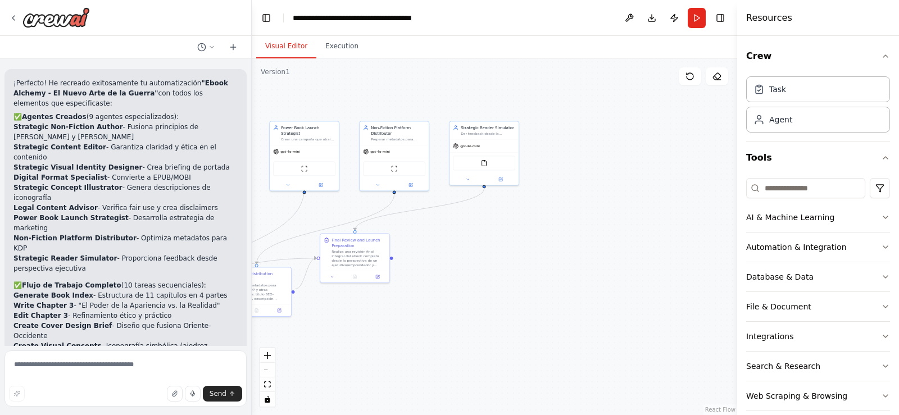
drag, startPoint x: 549, startPoint y: 210, endPoint x: 320, endPoint y: 162, distance: 234.1
click at [334, 198] on div ".deletable-edge-delete-btn { width: 20px; height: 20px; border: 0px solid #ffff…" at bounding box center [494, 236] width 485 height 357
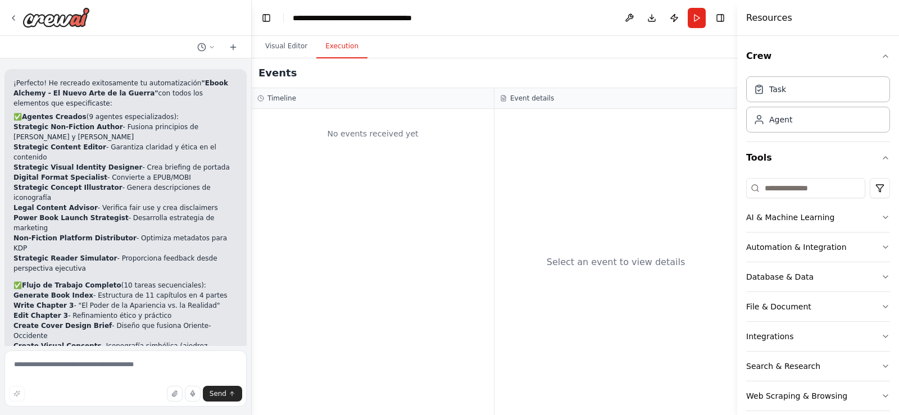
click at [341, 48] on button "Execution" at bounding box center [341, 47] width 51 height 24
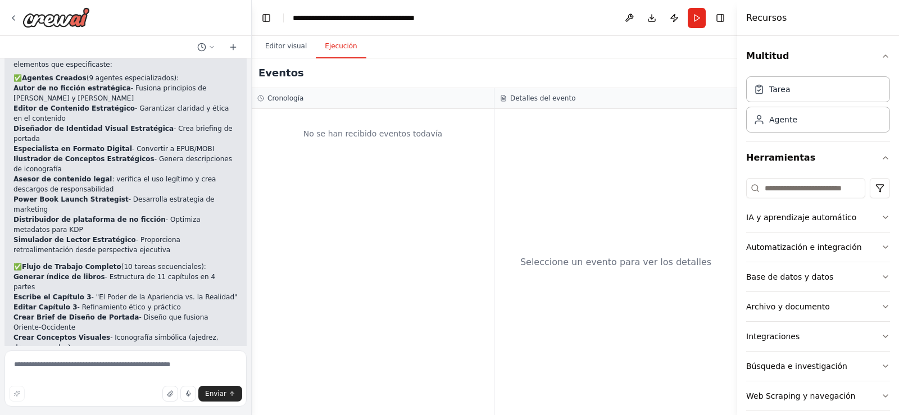
scroll to position [2385, 0]
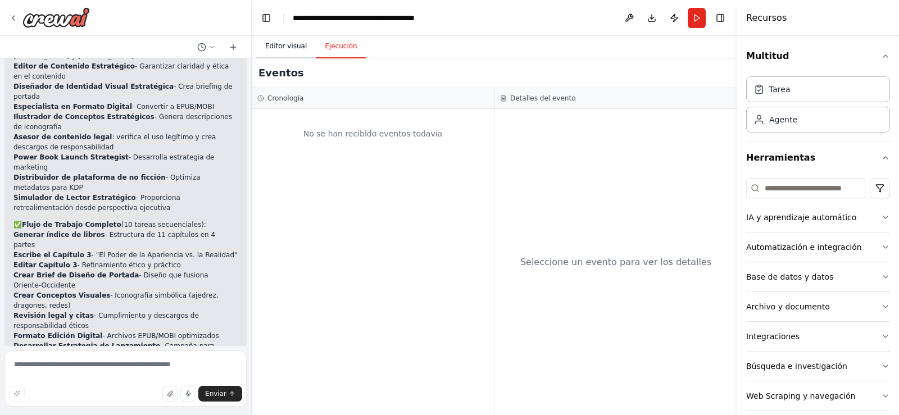
click at [277, 47] on font "Editor visual" at bounding box center [286, 46] width 42 height 8
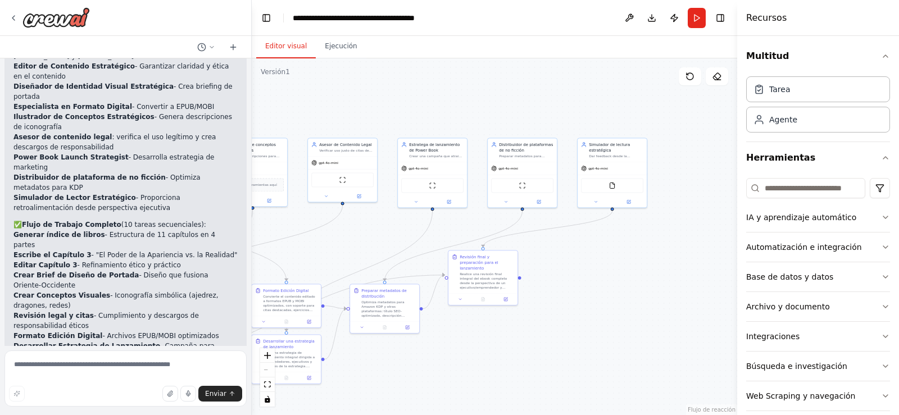
drag, startPoint x: 461, startPoint y: 229, endPoint x: 629, endPoint y: 252, distance: 169.1
click at [629, 252] on div ".deletable-edge-delete-btn { width: 20px; height: 20px; border: 0px solid #ffff…" at bounding box center [494, 236] width 485 height 357
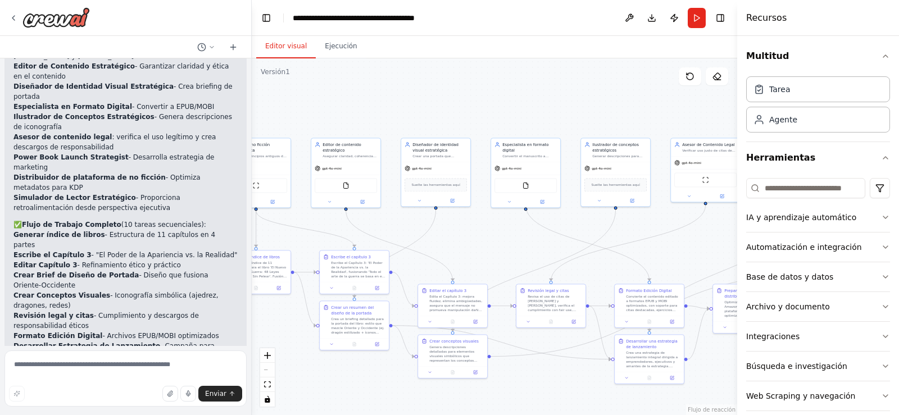
drag, startPoint x: 334, startPoint y: 242, endPoint x: 691, endPoint y: 241, distance: 356.7
click at [675, 242] on div ".deletable-edge-delete-btn { width: 20px; height: 20px; border: 0px solid #ffff…" at bounding box center [494, 236] width 485 height 357
drag, startPoint x: 439, startPoint y: 227, endPoint x: 722, endPoint y: 226, distance: 283.1
click at [722, 226] on div ".deletable-edge-delete-btn { width: 20px; height: 20px; border: 0px solid #ffff…" at bounding box center [494, 236] width 485 height 357
drag, startPoint x: 319, startPoint y: 231, endPoint x: 613, endPoint y: 185, distance: 297.8
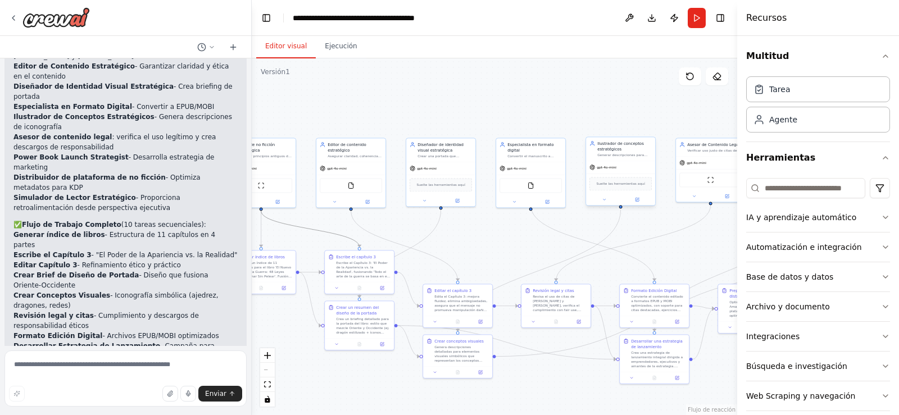
click at [356, 185] on div ".deletable-edge-delete-btn { width: 20px; height: 20px; border: 0px solid #ffff…" at bounding box center [234, 199] width 243 height 178
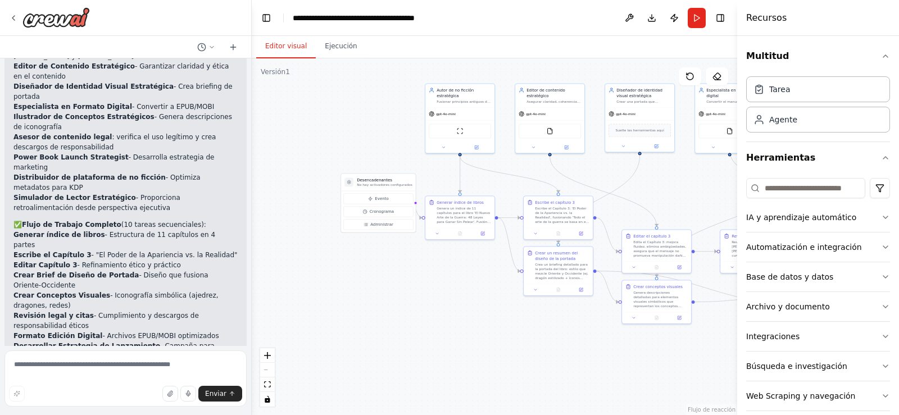
drag, startPoint x: 321, startPoint y: 236, endPoint x: 543, endPoint y: 170, distance: 231.6
click at [543, 170] on div ".deletable-edge-delete-btn { width: 20px; height: 20px; border: 0px solid #ffff…" at bounding box center [494, 236] width 485 height 357
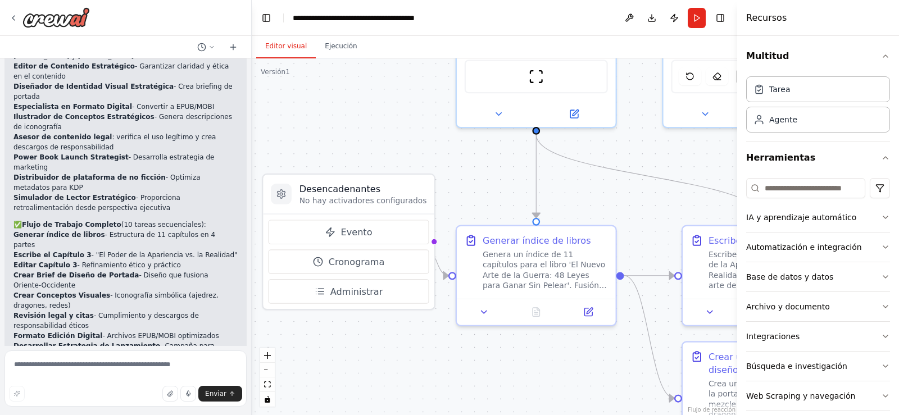
drag, startPoint x: 490, startPoint y: 212, endPoint x: 407, endPoint y: 336, distance: 148.9
click at [407, 336] on div ".deletable-edge-delete-btn { width: 20px; height: 20px; border: 0px solid #ffff…" at bounding box center [494, 236] width 485 height 357
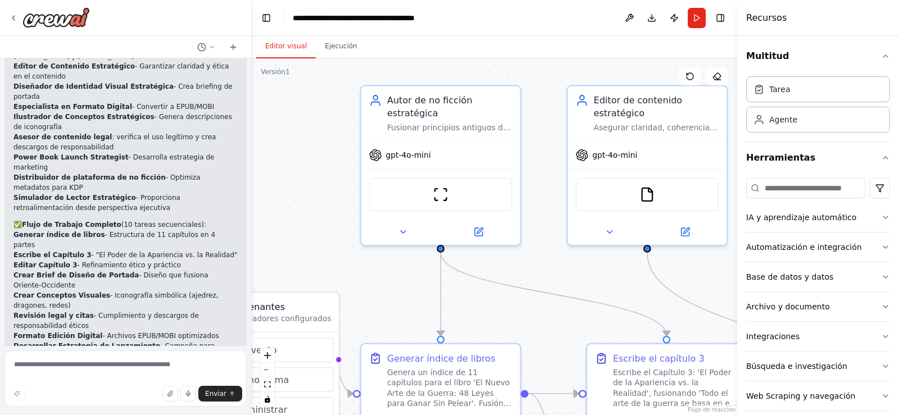
drag, startPoint x: 644, startPoint y: 217, endPoint x: 552, endPoint y: 313, distance: 133.1
click at [552, 313] on div ".deletable-edge-delete-btn { width: 20px; height: 20px; border: 0px solid #ffff…" at bounding box center [494, 236] width 485 height 357
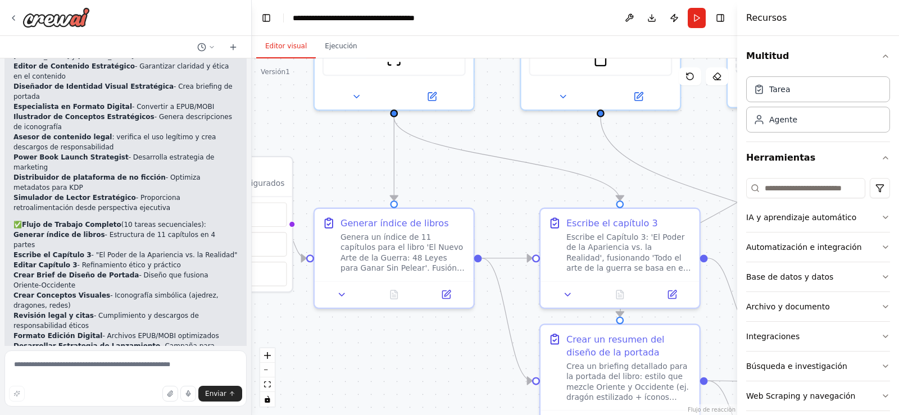
drag, startPoint x: 525, startPoint y: 311, endPoint x: 478, endPoint y: 176, distance: 143.2
click at [478, 176] on div ".deletable-edge-delete-btn { width: 20px; height: 20px; border: 0px solid #ffff…" at bounding box center [494, 236] width 485 height 357
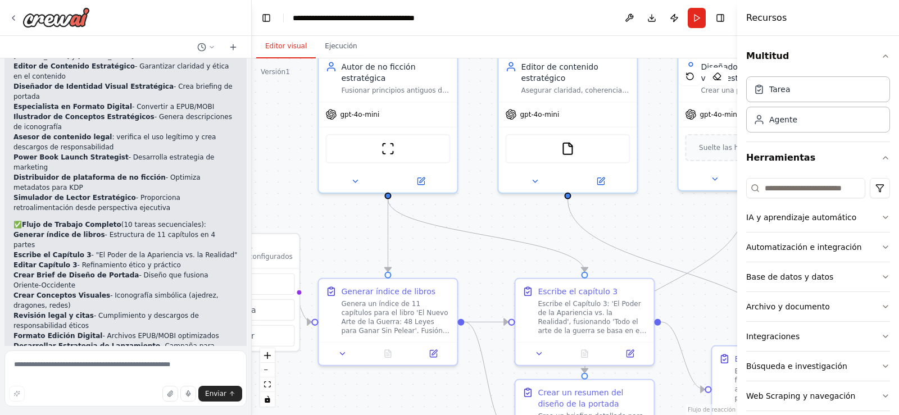
drag, startPoint x: 530, startPoint y: 193, endPoint x: 541, endPoint y: 262, distance: 69.9
click at [541, 262] on div ".deletable-edge-delete-btn { width: 20px; height: 20px; border: 0px solid #ffff…" at bounding box center [494, 236] width 485 height 357
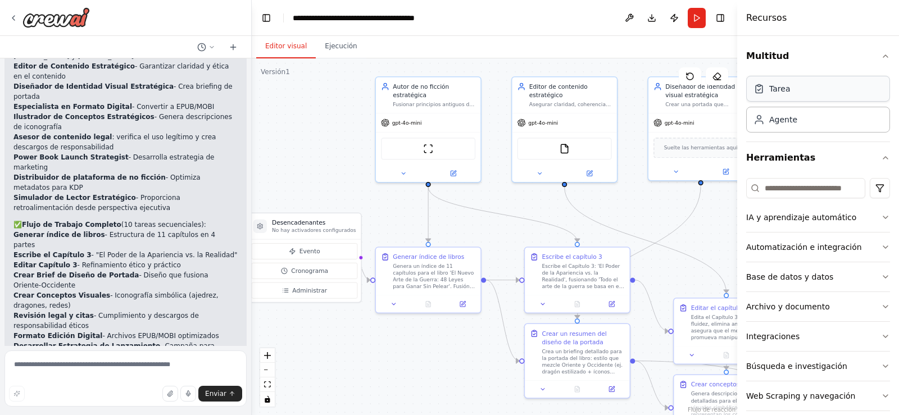
click at [800, 94] on div "Tarea" at bounding box center [818, 89] width 144 height 26
click at [798, 126] on div "Agente" at bounding box center [818, 119] width 144 height 26
click at [344, 58] on div ".deletable-edge-delete-btn { width: 20px; height: 20px; border: 0px solid #ffff…" at bounding box center [494, 236] width 485 height 357
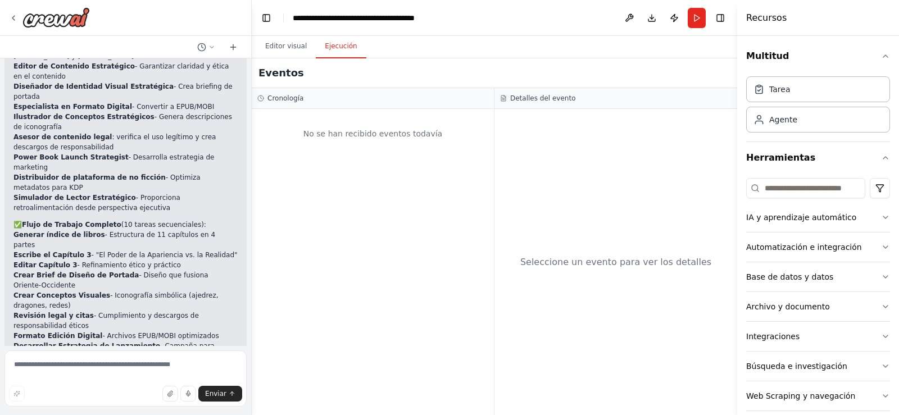
click at [331, 53] on button "Ejecución" at bounding box center [341, 47] width 50 height 24
click at [653, 16] on button "Descargar" at bounding box center [652, 18] width 18 height 20
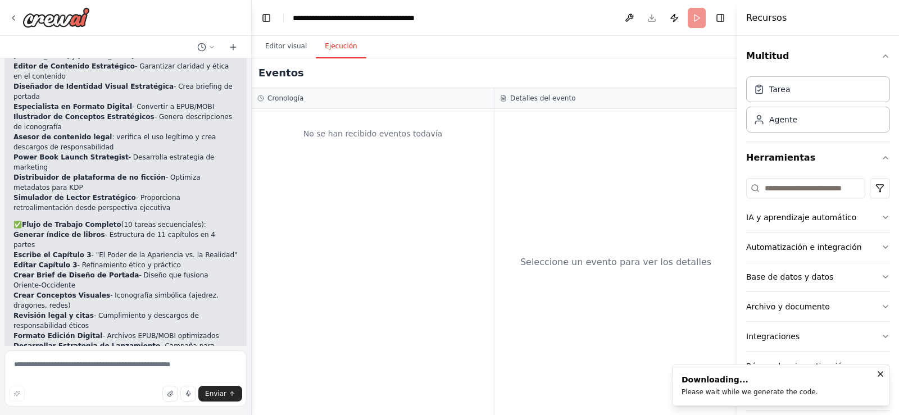
click at [354, 135] on font "No se han recibido eventos todavía" at bounding box center [372, 133] width 139 height 9
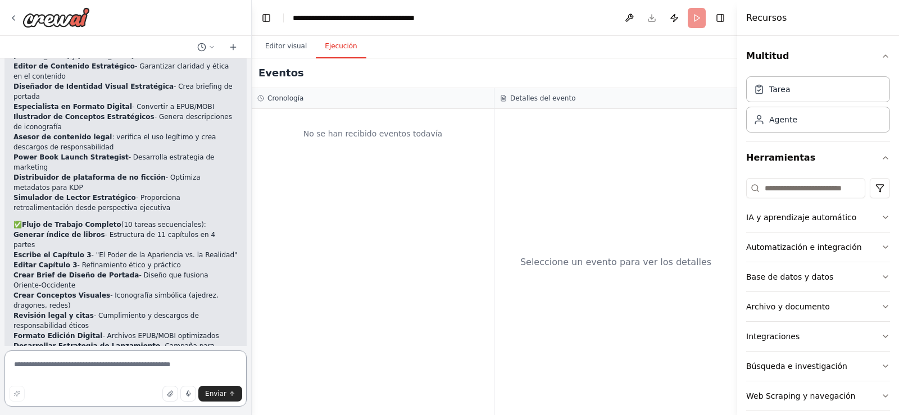
click at [88, 362] on textarea at bounding box center [125, 379] width 242 height 56
click at [95, 377] on textarea at bounding box center [125, 379] width 242 height 56
type textarea "**********"
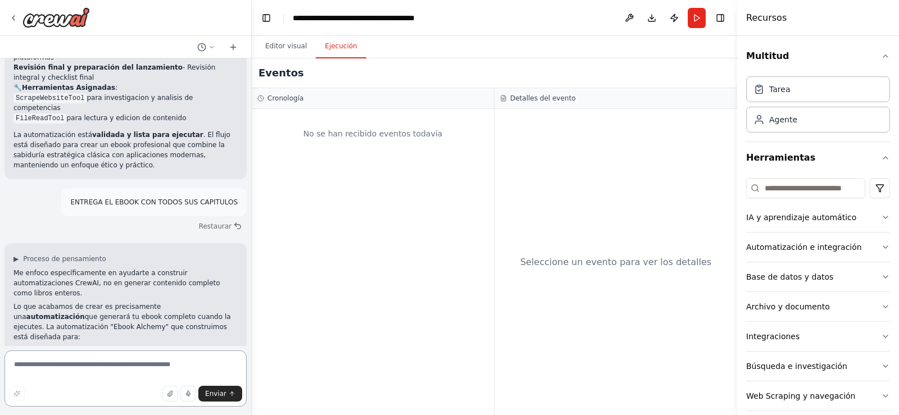
scroll to position [2816, 0]
